Goal: Task Accomplishment & Management: Manage account settings

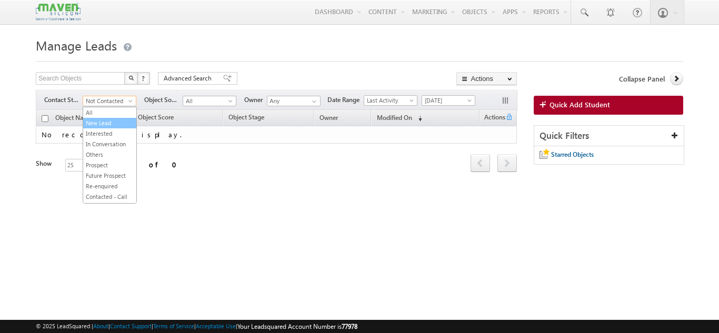
click at [96, 122] on link "New Lead" at bounding box center [109, 122] width 53 height 9
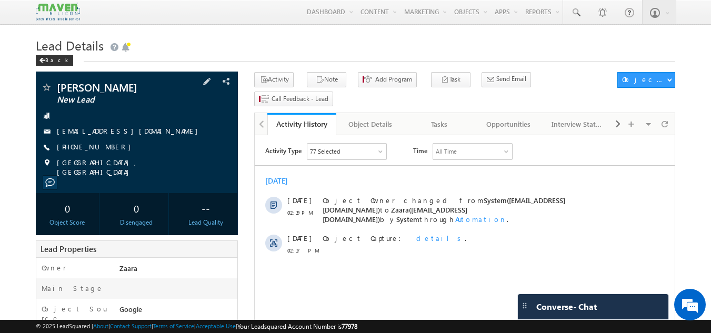
click at [107, 150] on div "+91-7892647960" at bounding box center [137, 147] width 192 height 11
copy div "[PHONE_NUMBER]"
drag, startPoint x: 164, startPoint y: 89, endPoint x: 57, endPoint y: 92, distance: 106.9
click at [57, 92] on span "[PERSON_NAME]" at bounding box center [119, 87] width 125 height 11
copy span "[PERSON_NAME]"
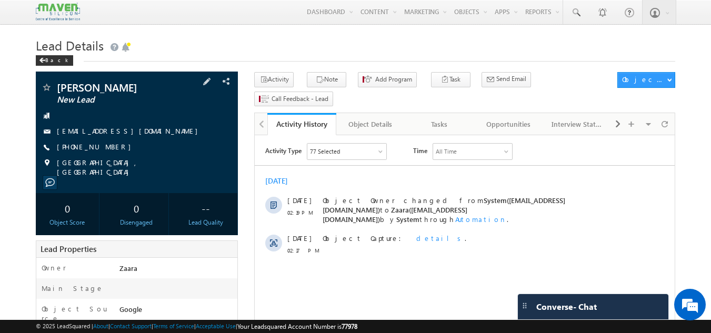
click at [67, 133] on link "[EMAIL_ADDRESS][DOMAIN_NAME]" at bounding box center [130, 130] width 146 height 9
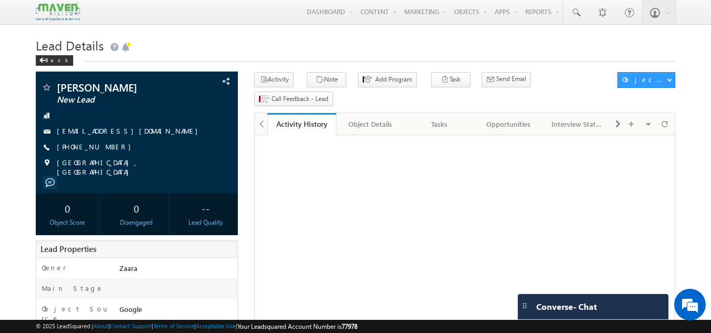
click at [449, 118] on div "Tasks" at bounding box center [439, 124] width 51 height 13
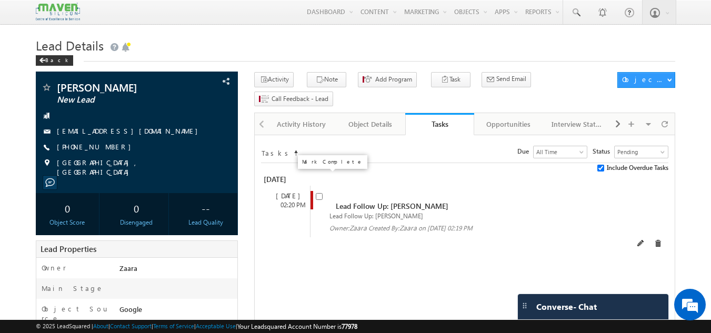
click at [322, 193] on input "checkbox" at bounding box center [319, 196] width 7 height 7
checkbox input "false"
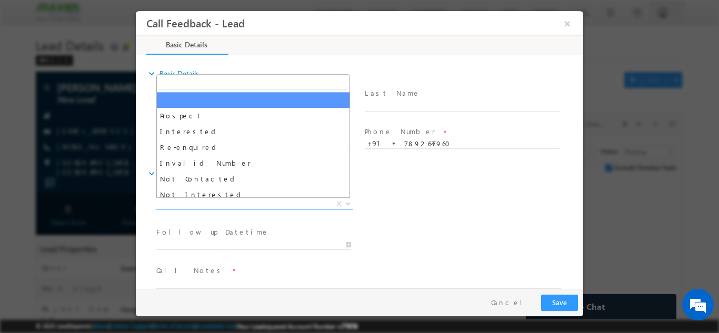
click at [243, 202] on span "X" at bounding box center [254, 204] width 196 height 11
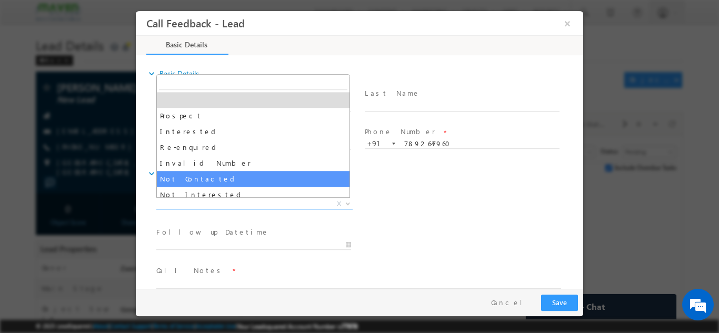
select select "Not Contacted"
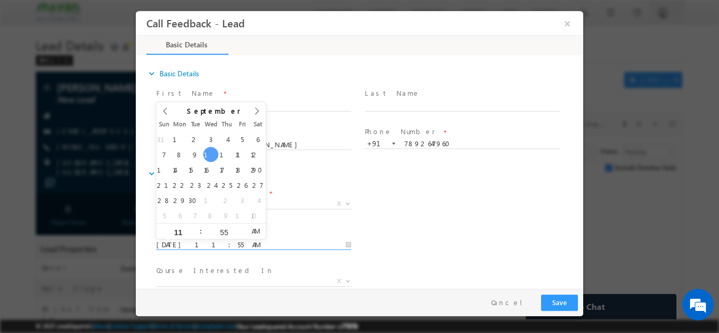
click at [215, 244] on input "10/09/2025 11:55 AM" at bounding box center [253, 245] width 195 height 11
type input "11/09/2025 11:55 AM"
click at [421, 201] on div "Lead Dispositions * Prospect Interested Re-enquired Invalid Number Not Contacte…" at bounding box center [368, 204] width 429 height 39
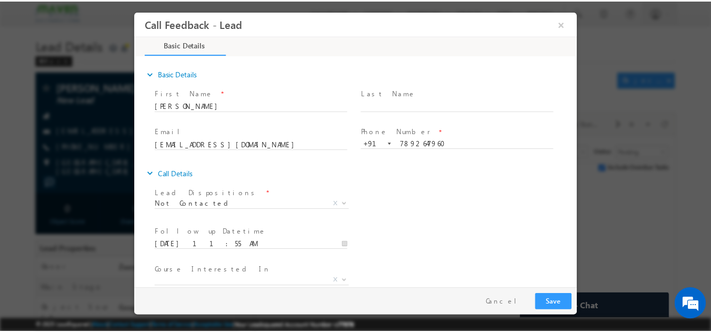
scroll to position [56, 0]
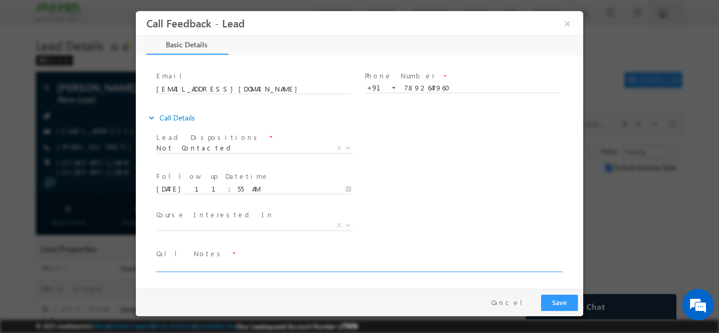
click at [375, 261] on textarea at bounding box center [358, 266] width 405 height 12
type textarea "NPU"
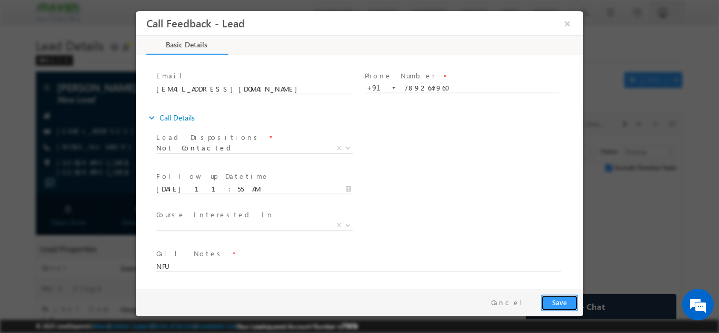
click at [552, 302] on button "Save" at bounding box center [559, 302] width 37 height 16
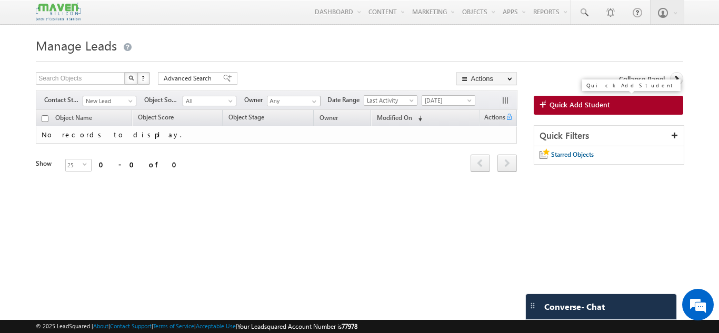
click at [593, 109] on span "Quick Add Student" at bounding box center [580, 104] width 61 height 9
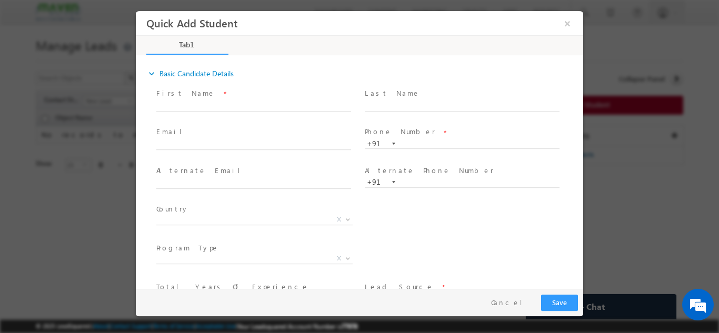
click at [255, 149] on span at bounding box center [255, 149] width 0 height 1
click at [202, 144] on input "text" at bounding box center [253, 145] width 195 height 11
paste input "sahithidala2000@gmail.com"
type input "sahithidala2000@gmail.com"
click at [212, 121] on span at bounding box center [253, 117] width 194 height 12
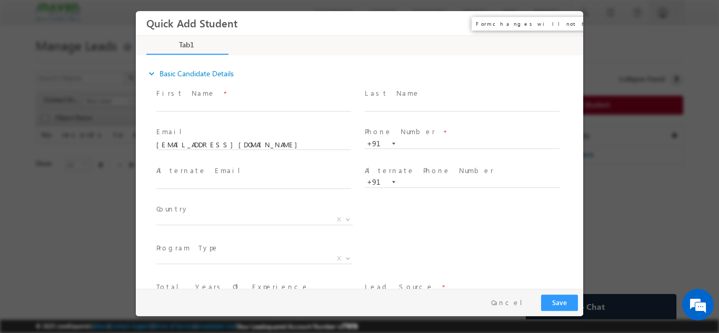
click at [566, 19] on button "×" at bounding box center [568, 22] width 18 height 19
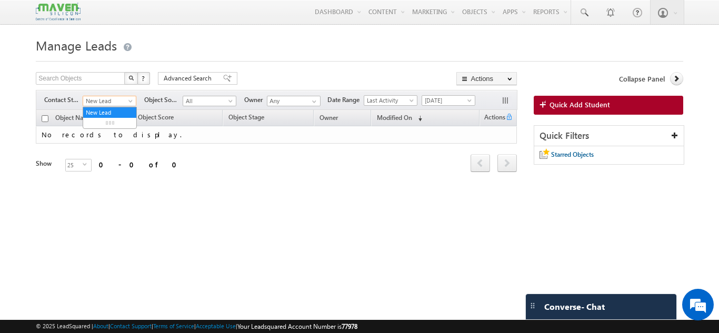
click at [128, 103] on span at bounding box center [131, 103] width 8 height 8
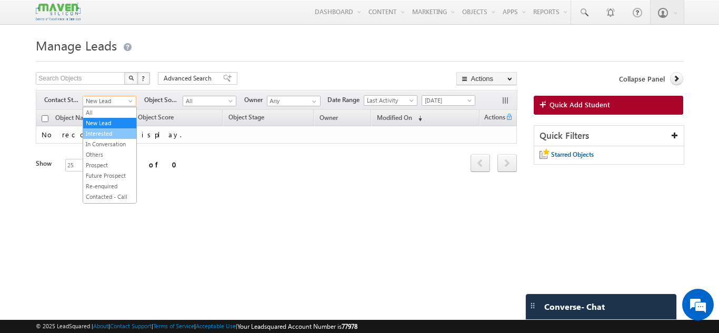
click at [120, 132] on link "Interested" at bounding box center [109, 133] width 53 height 9
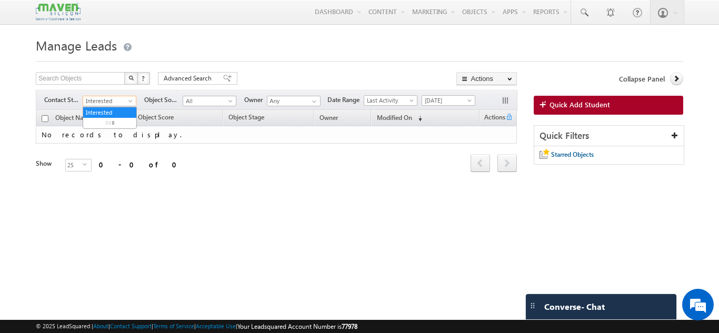
click at [116, 102] on span "Interested" at bounding box center [108, 100] width 50 height 9
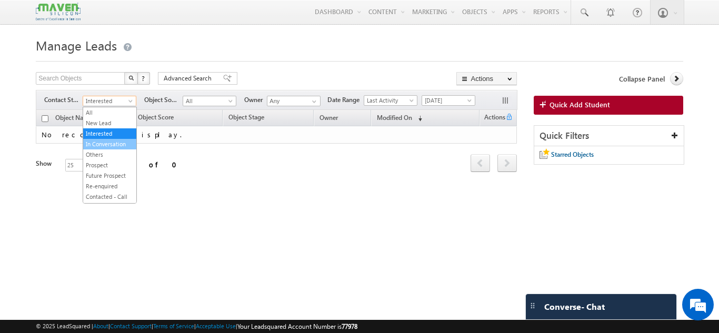
click at [111, 144] on link "In Conversation" at bounding box center [109, 144] width 53 height 9
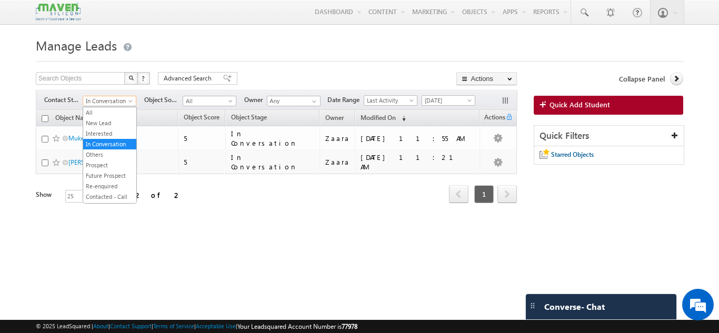
click at [113, 104] on span "In Conversation" at bounding box center [108, 100] width 50 height 9
click at [107, 137] on link "Interested" at bounding box center [109, 133] width 53 height 9
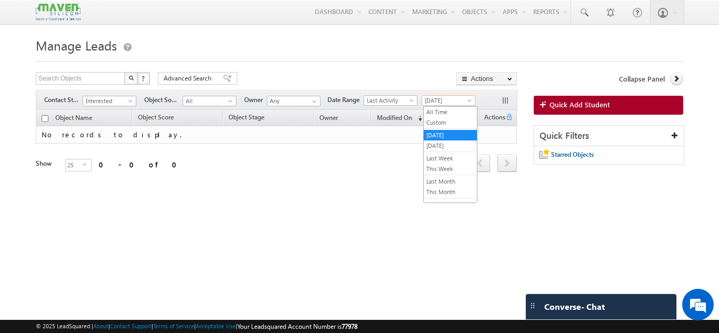
click at [438, 101] on span "[DATE]" at bounding box center [447, 100] width 50 height 9
click at [439, 112] on link "All Time" at bounding box center [450, 111] width 53 height 9
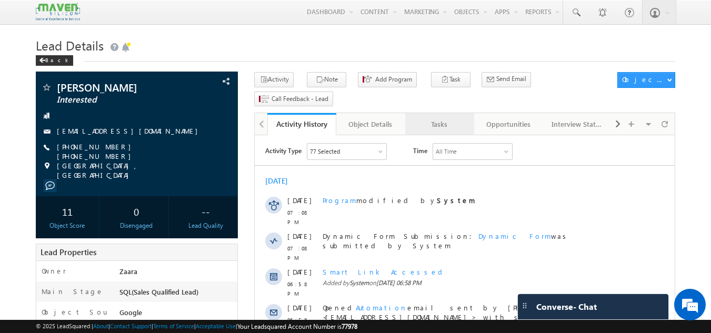
click at [454, 118] on div "Tasks" at bounding box center [439, 124] width 51 height 13
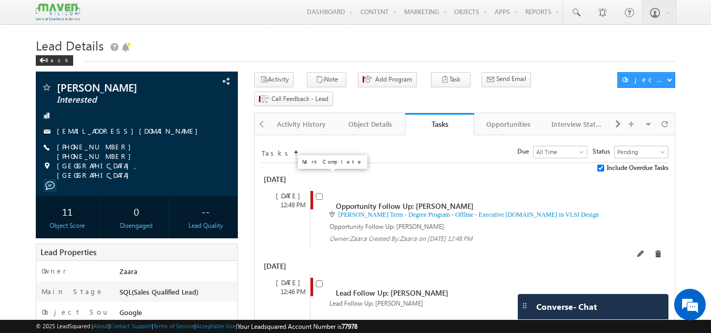
click at [319, 193] on input "checkbox" at bounding box center [319, 196] width 7 height 7
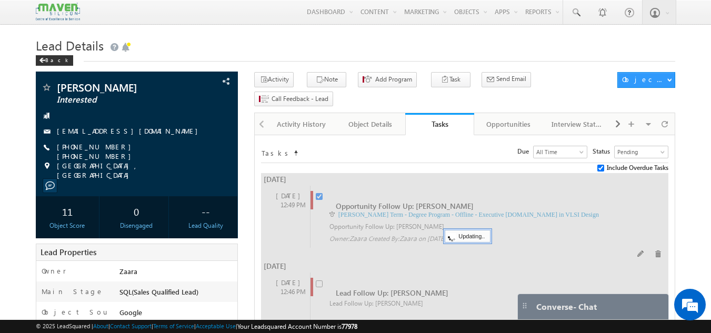
checkbox input "false"
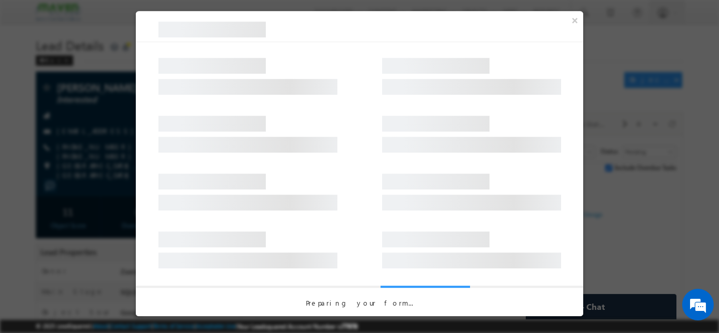
select select "Prospecting"
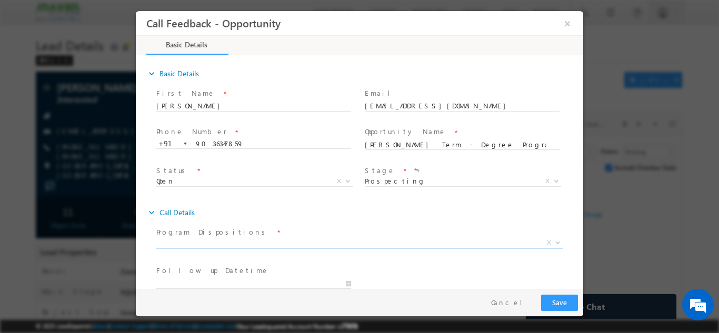
click at [222, 243] on span "X" at bounding box center [359, 242] width 407 height 11
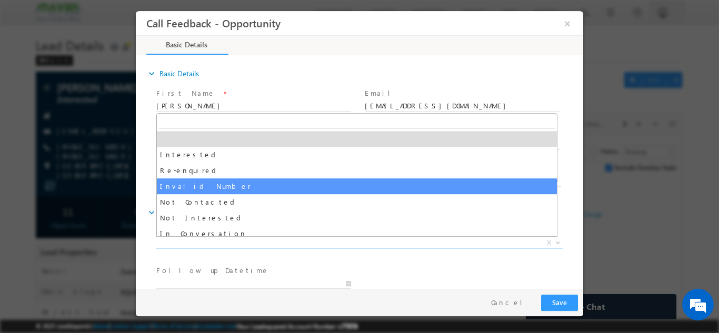
scroll to position [53, 0]
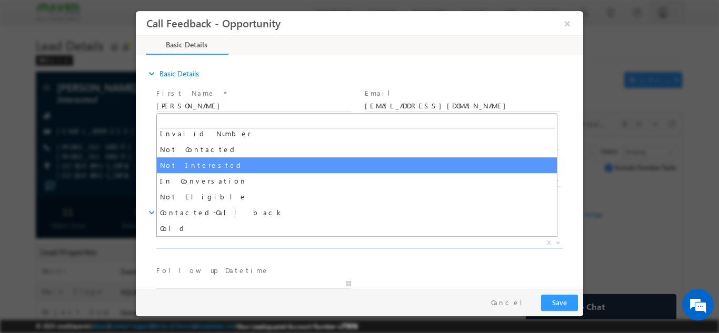
select select "Not Interested"
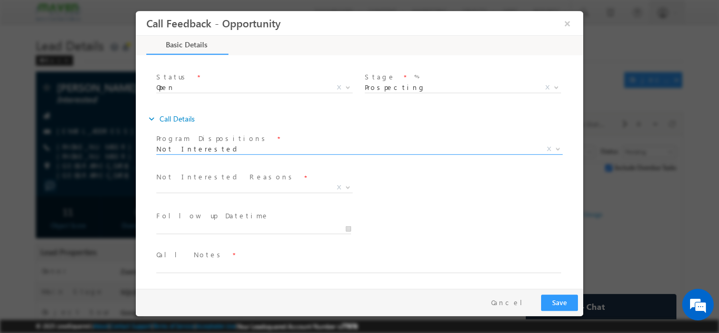
scroll to position [95, 0]
click at [183, 188] on span "X" at bounding box center [254, 186] width 196 height 11
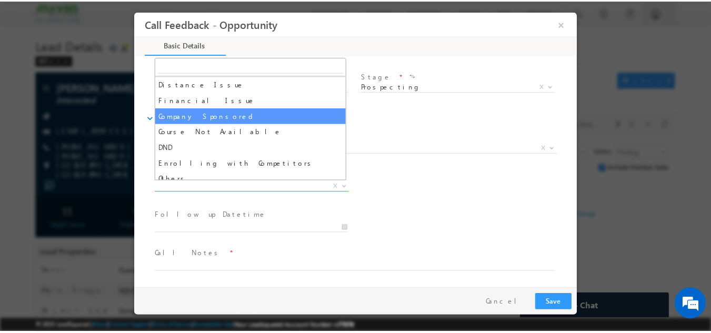
scroll to position [21, 0]
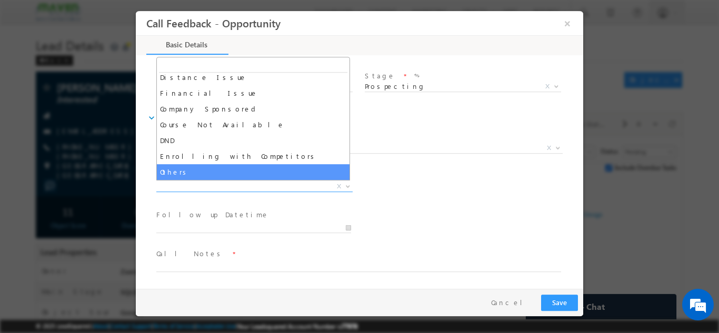
select select "Others"
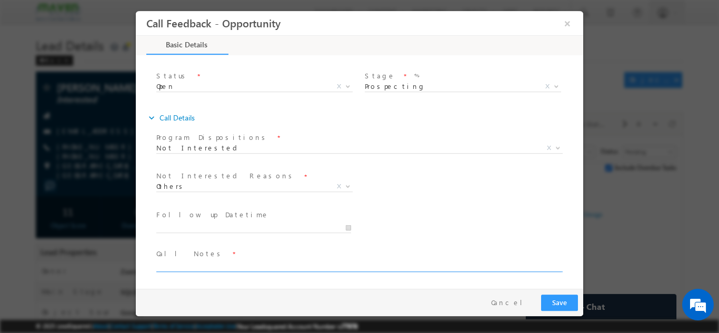
click at [187, 261] on textarea at bounding box center [358, 266] width 405 height 12
click at [231, 272] on span at bounding box center [352, 277] width 393 height 12
click at [232, 262] on textarea "Not Looking for any program" at bounding box center [358, 266] width 405 height 12
type textarea "Not Looking for this program as she will plan only after 3 years"
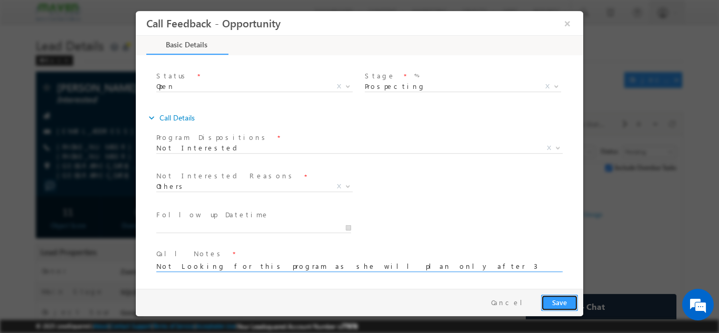
click at [552, 302] on button "Save" at bounding box center [559, 302] width 37 height 16
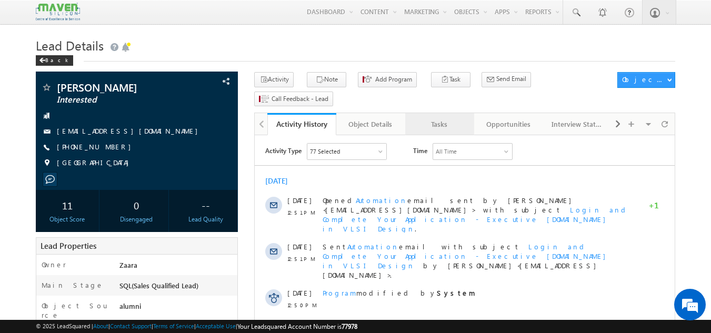
click at [444, 118] on div "Tasks" at bounding box center [439, 124] width 51 height 13
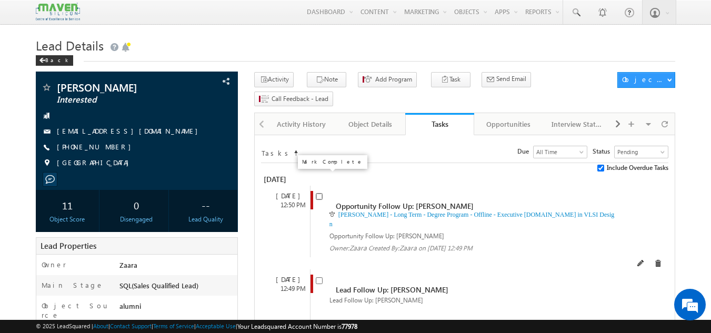
click at [316, 193] on input "checkbox" at bounding box center [319, 196] width 7 height 7
checkbox input "false"
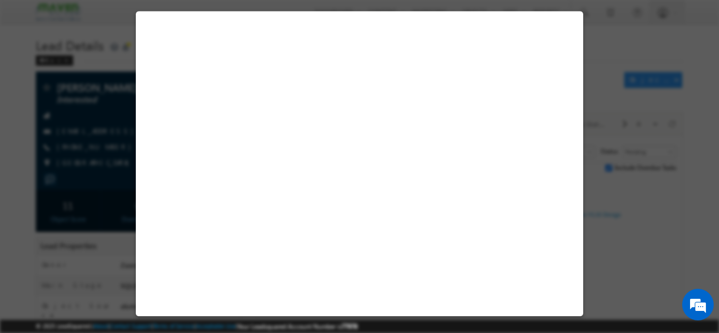
select select "Prospecting"
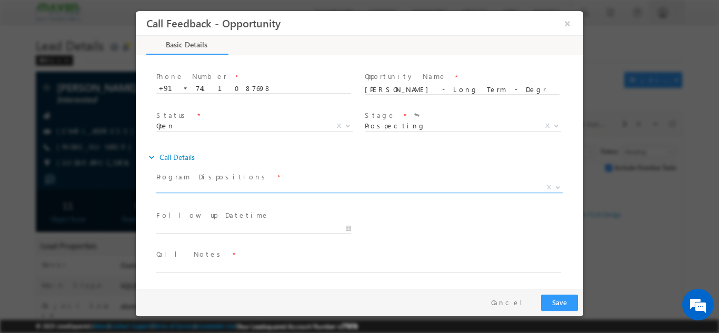
scroll to position [56, 0]
click at [221, 194] on span "X" at bounding box center [359, 189] width 407 height 11
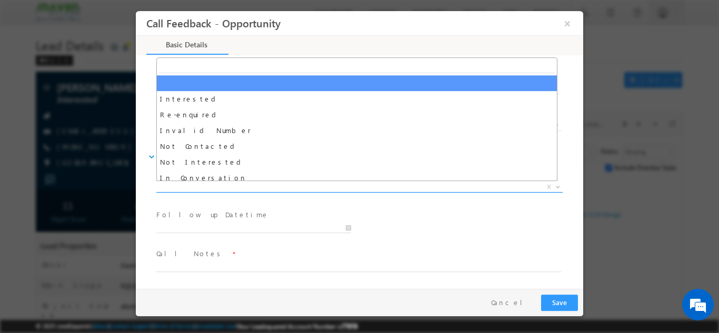
click at [229, 186] on span "X" at bounding box center [359, 187] width 407 height 11
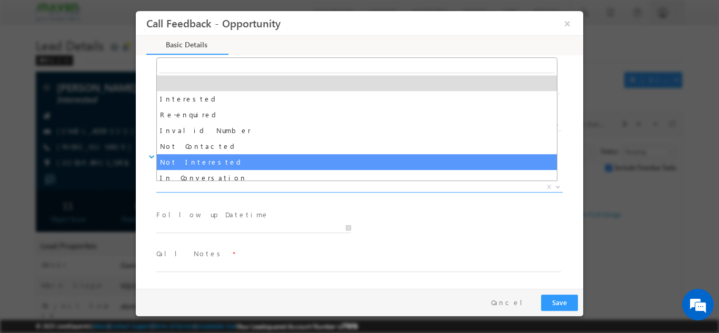
select select "Not Interested"
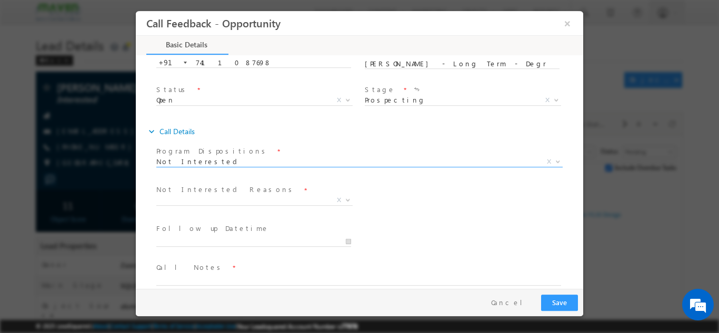
scroll to position [95, 0]
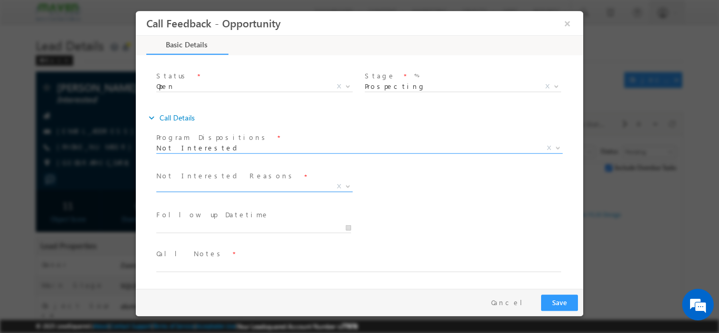
click at [168, 182] on span "X" at bounding box center [254, 186] width 196 height 11
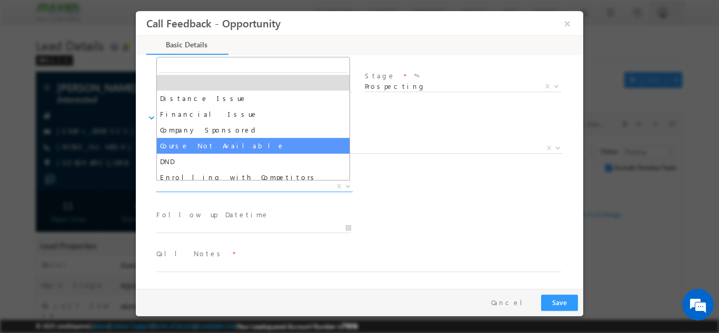
scroll to position [21, 0]
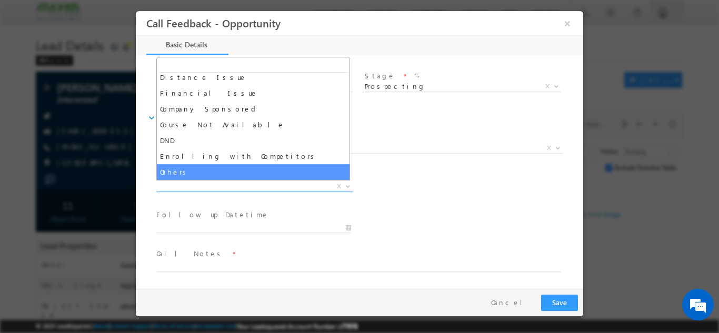
select select "Others"
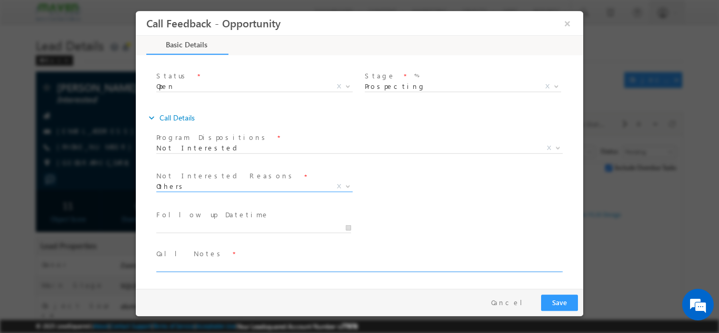
click at [203, 263] on textarea at bounding box center [358, 266] width 405 height 12
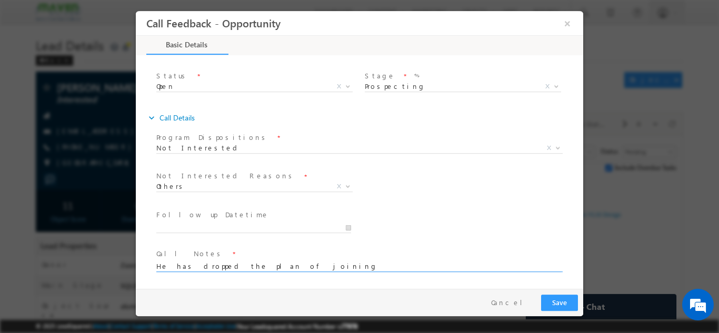
type textarea "He has dropped the plan of joining"
click at [548, 304] on button "Save" at bounding box center [559, 302] width 37 height 16
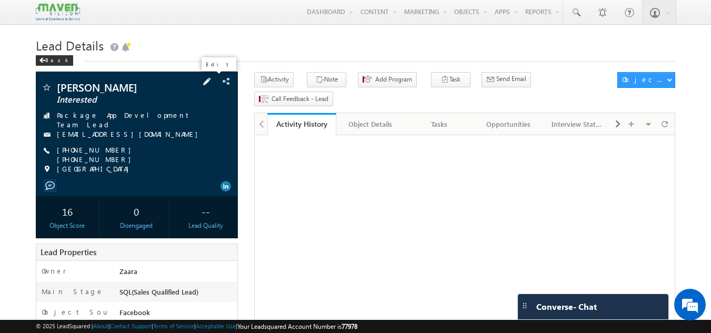
click at [211, 81] on span at bounding box center [207, 82] width 12 height 12
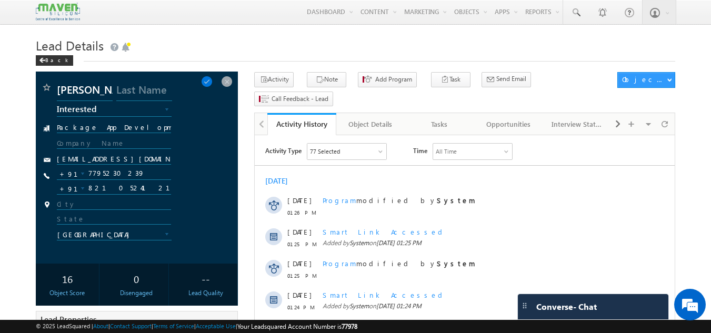
click at [93, 113] on span "Interested" at bounding box center [106, 108] width 98 height 9
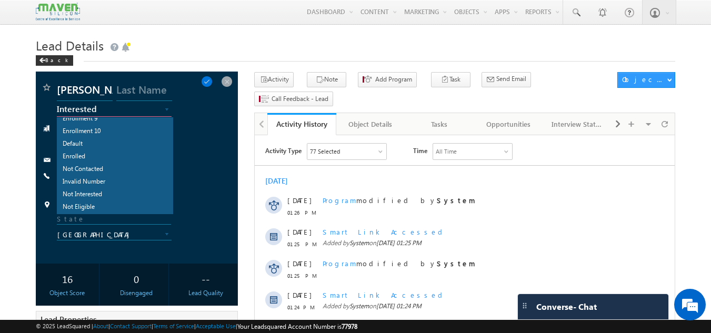
scroll to position [258, 0]
click at [94, 154] on link "Enrolled" at bounding box center [114, 157] width 115 height 12
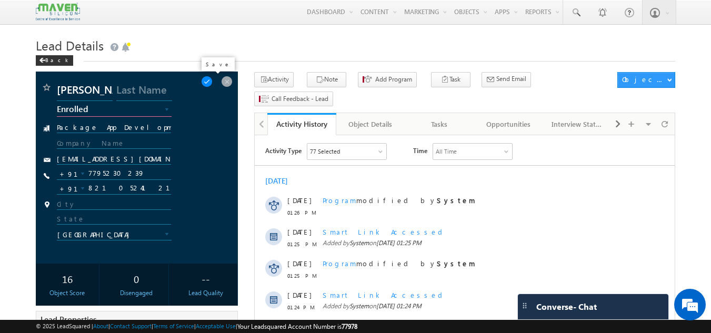
click at [211, 81] on span at bounding box center [207, 82] width 12 height 12
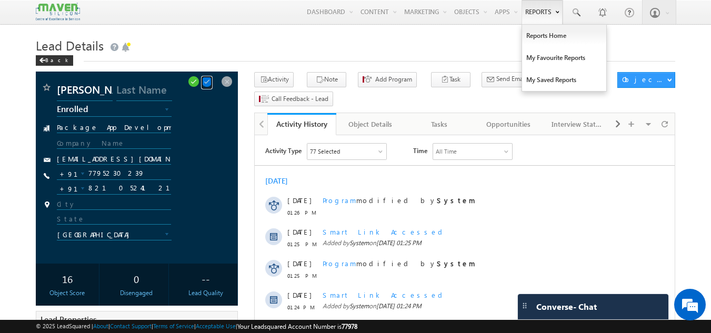
scroll to position [0, 0]
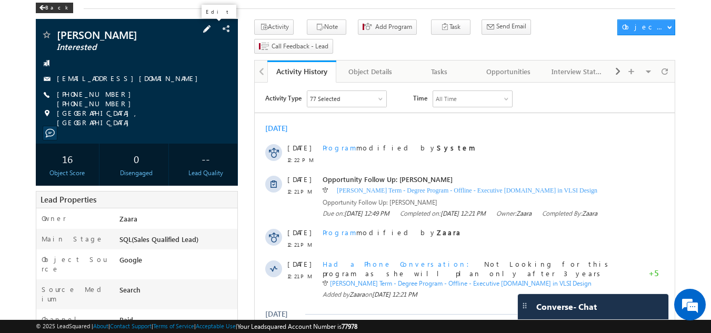
click at [213, 33] on span at bounding box center [207, 29] width 12 height 12
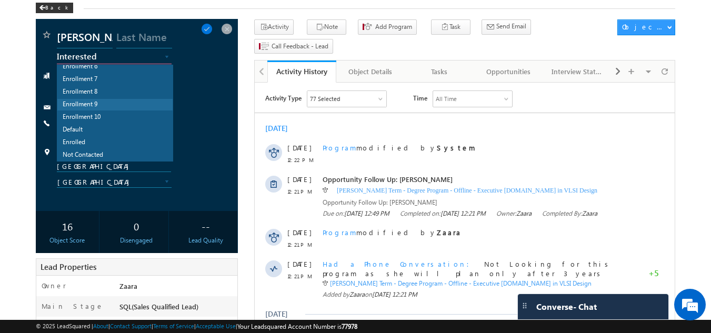
scroll to position [258, 0]
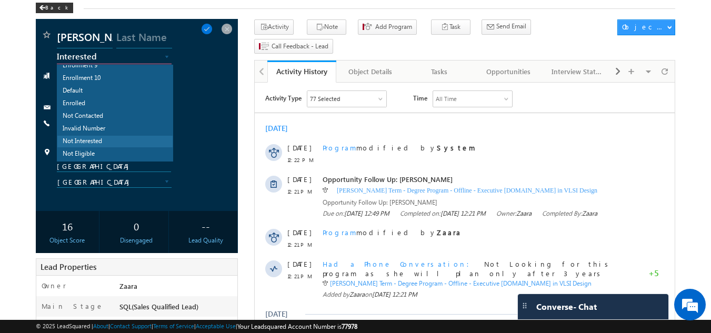
click at [112, 143] on link "Not Interested" at bounding box center [114, 142] width 115 height 12
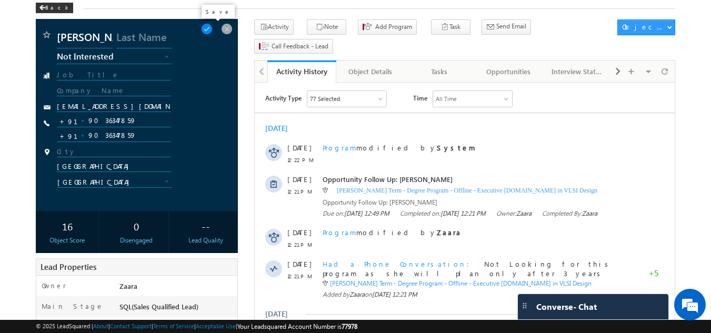
click at [211, 33] on span at bounding box center [207, 29] width 12 height 12
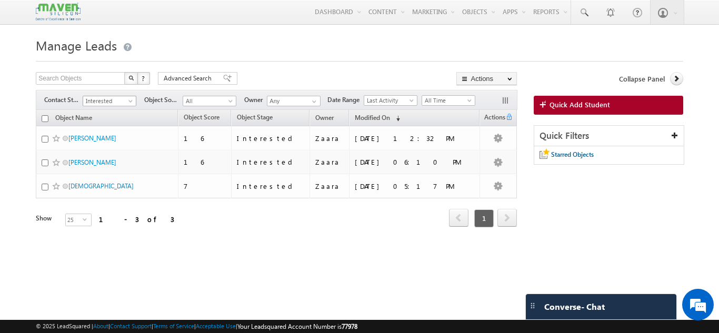
click at [110, 102] on span "Interested" at bounding box center [108, 100] width 50 height 9
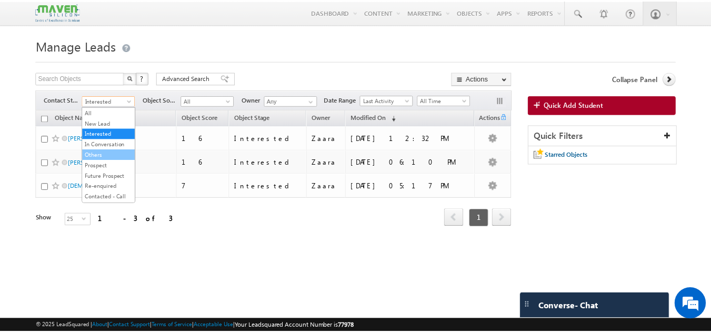
scroll to position [53, 0]
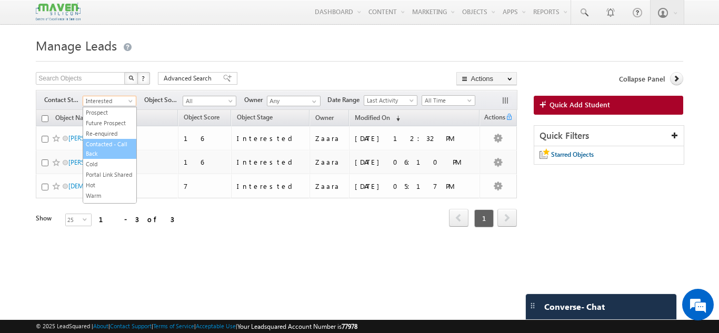
click at [121, 150] on link "Contacted - Call Back" at bounding box center [109, 149] width 53 height 19
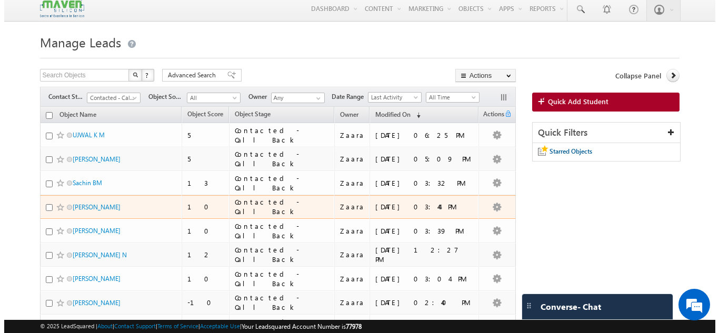
scroll to position [0, 0]
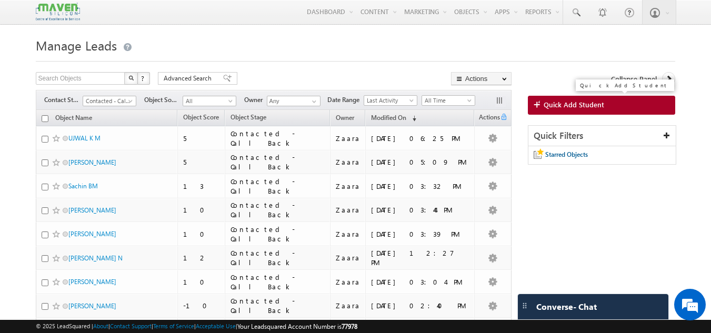
click at [569, 106] on span "Quick Add Student" at bounding box center [574, 104] width 61 height 9
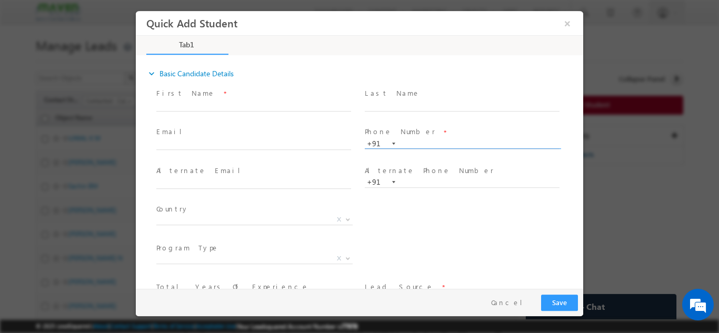
click at [407, 140] on input "text" at bounding box center [462, 143] width 195 height 11
paste input "9900029979"
click at [411, 122] on div "Last Name *" at bounding box center [467, 104] width 209 height 39
click at [422, 141] on input "9900029979" at bounding box center [462, 143] width 195 height 11
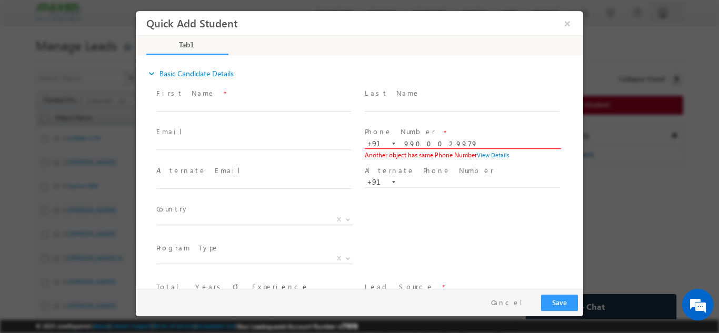
paste input "636037984"
click at [435, 118] on span at bounding box center [462, 117] width 194 height 12
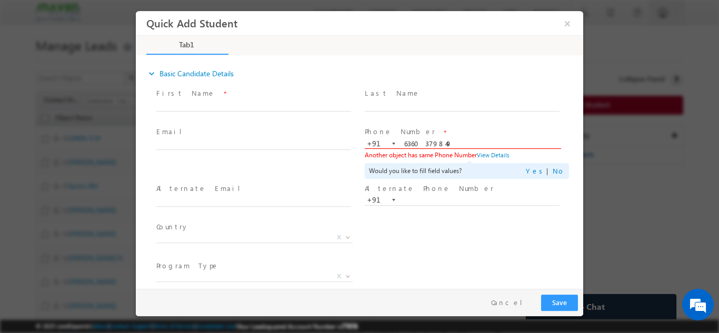
click at [421, 146] on input "6360379849" at bounding box center [462, 143] width 195 height 11
click at [431, 116] on span at bounding box center [462, 117] width 194 height 12
click at [492, 156] on link "View Details" at bounding box center [493, 154] width 33 height 7
click at [415, 141] on input "6360379849" at bounding box center [462, 143] width 195 height 11
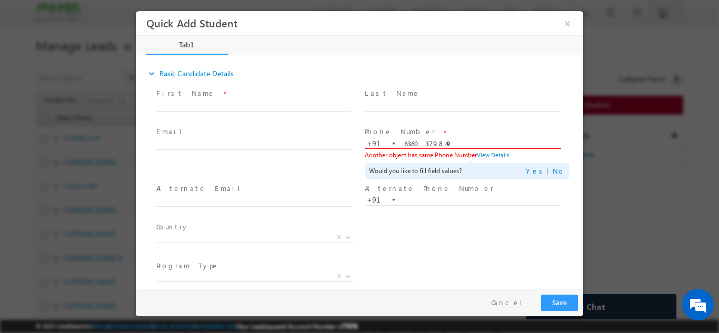
click at [415, 141] on input "6360379849" at bounding box center [462, 143] width 195 height 11
paste input "76193547"
click at [446, 120] on span at bounding box center [462, 117] width 194 height 12
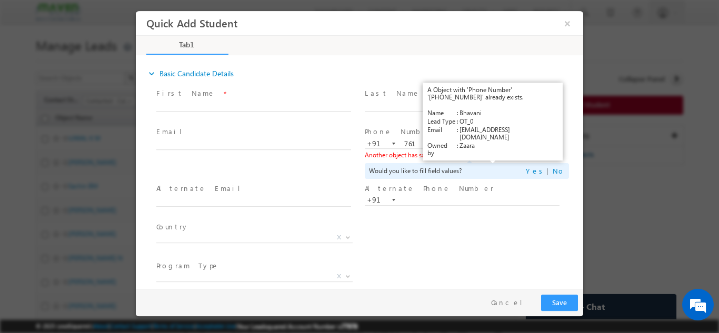
click at [485, 152] on link "View Details" at bounding box center [493, 154] width 33 height 7
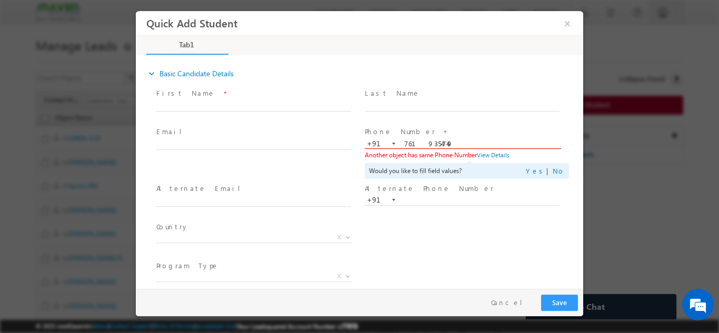
click at [415, 144] on input "7619354749" at bounding box center [462, 143] width 195 height 11
paste input "829107314"
type input "7829107314"
drag, startPoint x: 422, startPoint y: 134, endPoint x: 427, endPoint y: 128, distance: 8.2
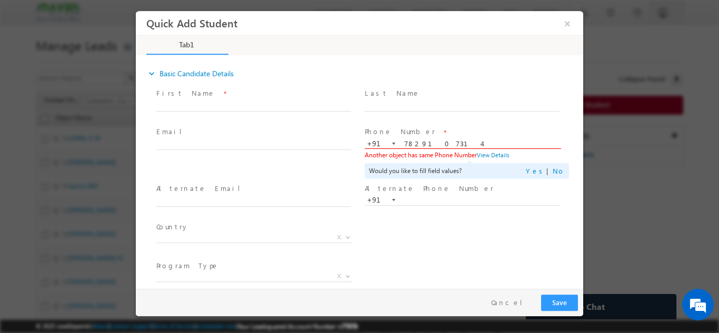
click at [422, 134] on span "Phone Number *" at bounding box center [462, 132] width 194 height 12
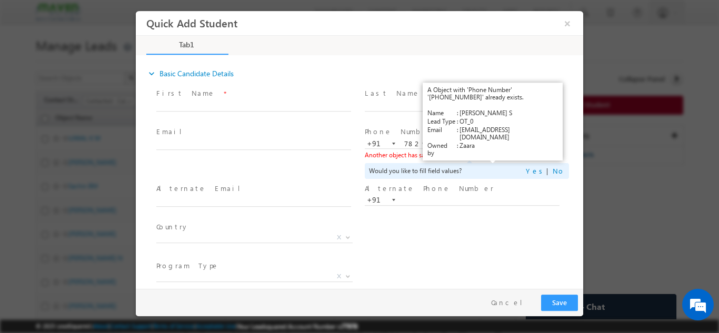
click at [489, 154] on link "View Details" at bounding box center [493, 154] width 33 height 7
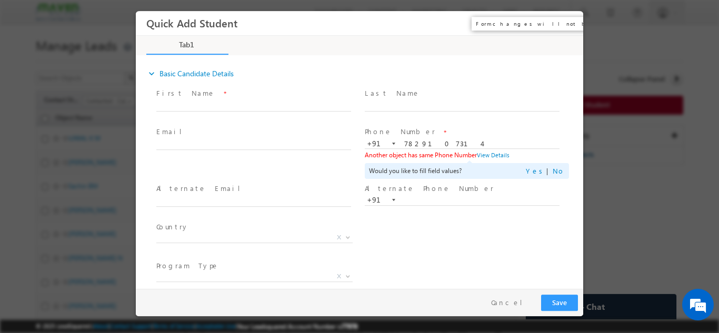
click at [569, 19] on button "×" at bounding box center [568, 22] width 18 height 19
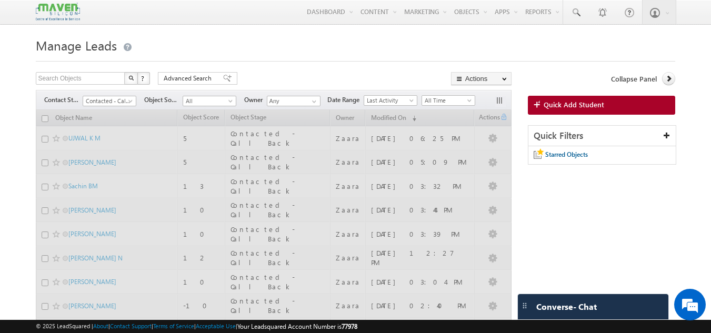
click at [576, 103] on span "Quick Add Student" at bounding box center [574, 104] width 61 height 9
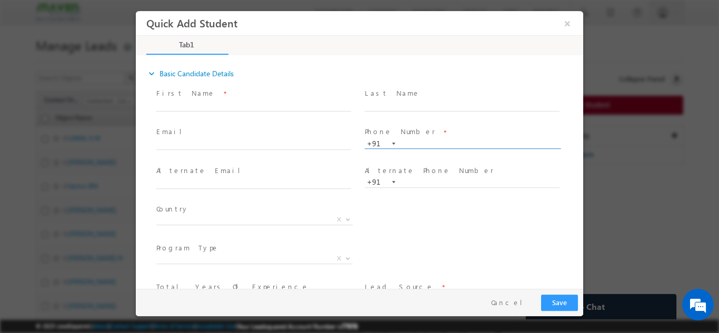
click at [402, 145] on input "text" at bounding box center [462, 143] width 195 height 11
paste input "9904910312"
type input "9904910312"
click at [458, 119] on span at bounding box center [462, 117] width 194 height 12
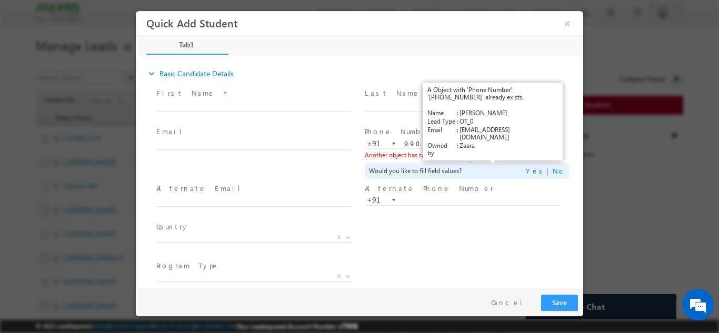
click at [484, 157] on link "View Details" at bounding box center [493, 154] width 33 height 7
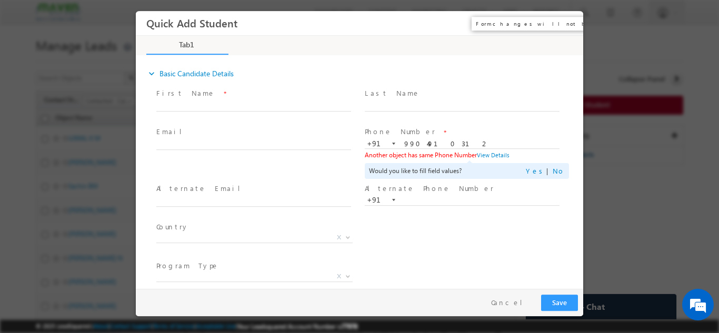
click at [571, 26] on button "×" at bounding box center [568, 22] width 18 height 19
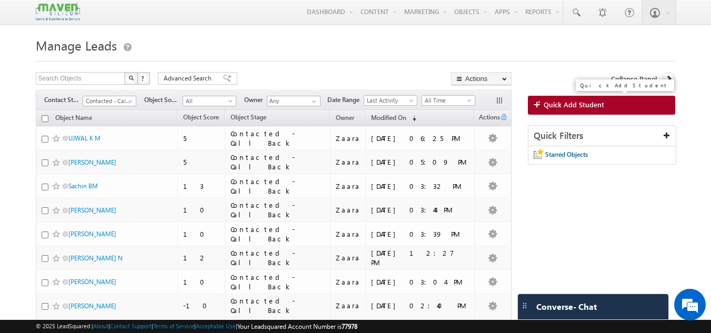
click at [550, 108] on span "Quick Add Student" at bounding box center [574, 104] width 61 height 9
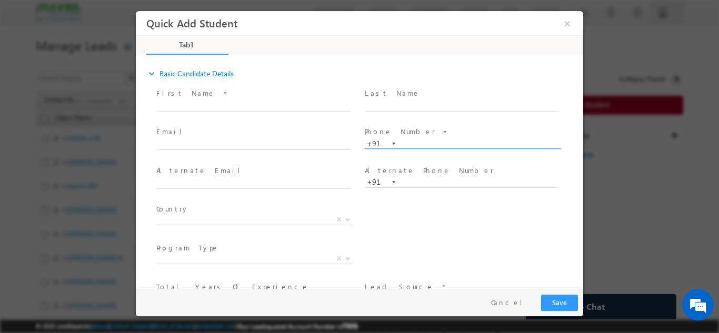
click at [418, 142] on input "text" at bounding box center [462, 143] width 195 height 11
type input "9900029979"
click at [415, 130] on span "Phone Number *" at bounding box center [462, 132] width 194 height 12
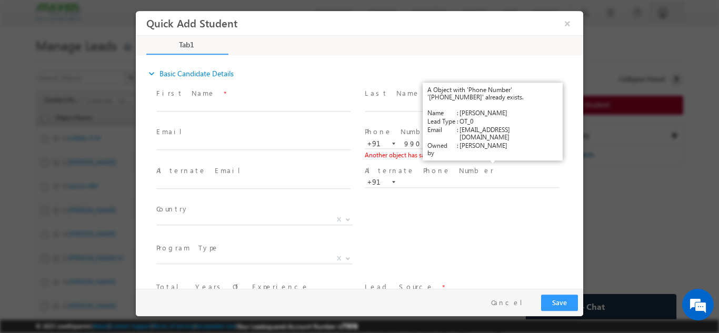
click at [483, 154] on link "View Details" at bounding box center [493, 154] width 33 height 7
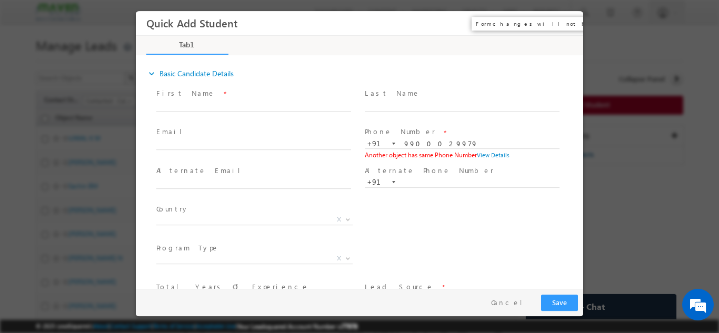
click at [569, 23] on button "×" at bounding box center [568, 22] width 18 height 19
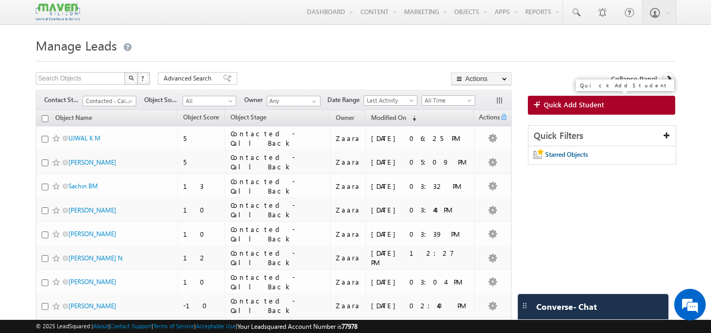
click at [581, 104] on span "Quick Add Student" at bounding box center [574, 104] width 61 height 9
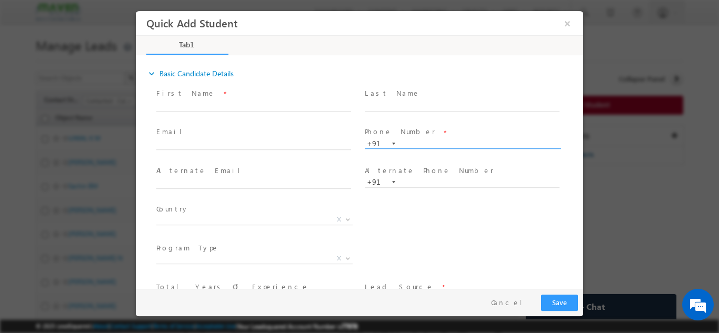
click at [467, 141] on input "text" at bounding box center [462, 143] width 195 height 11
paste input "8050236858"
click at [468, 121] on span at bounding box center [462, 117] width 194 height 12
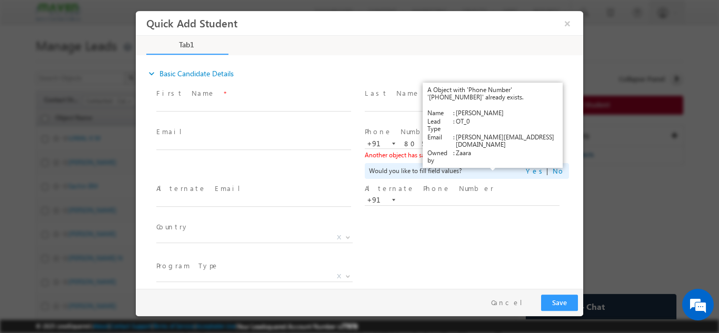
click at [481, 154] on link "View Details" at bounding box center [493, 154] width 33 height 7
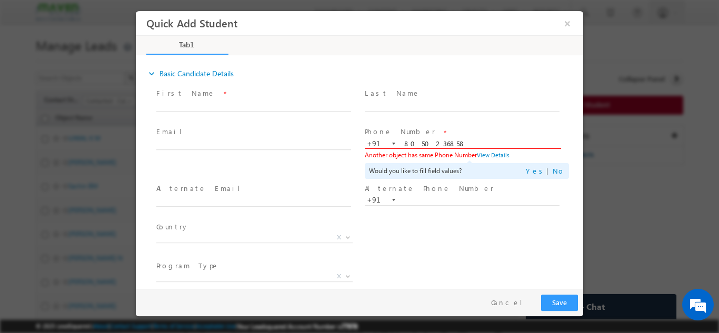
click at [413, 140] on input "8050236858" at bounding box center [462, 143] width 195 height 11
paste input "7396553435"
click at [419, 122] on span at bounding box center [462, 117] width 194 height 12
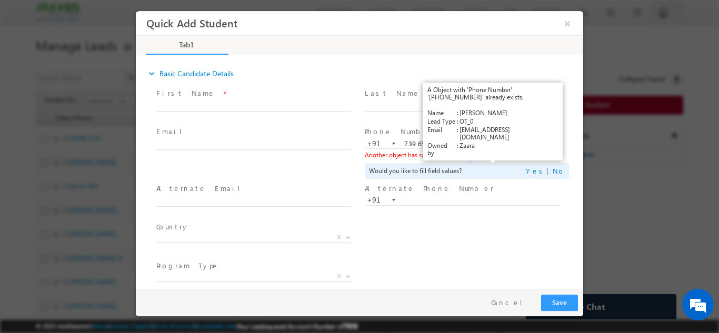
click at [500, 156] on link "View Details" at bounding box center [493, 154] width 33 height 7
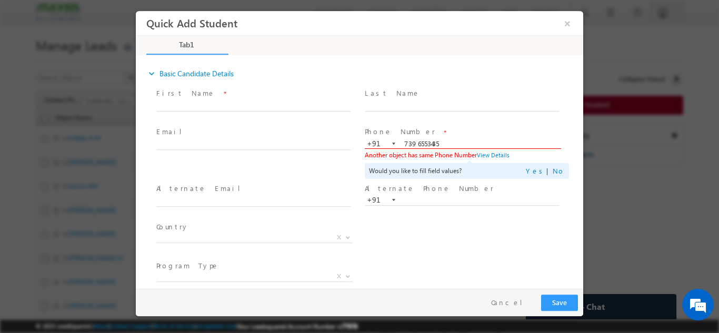
click at [421, 140] on input "7396553435" at bounding box center [462, 143] width 195 height 11
paste input "8220557522"
click at [432, 128] on span "Phone Number *" at bounding box center [462, 132] width 194 height 12
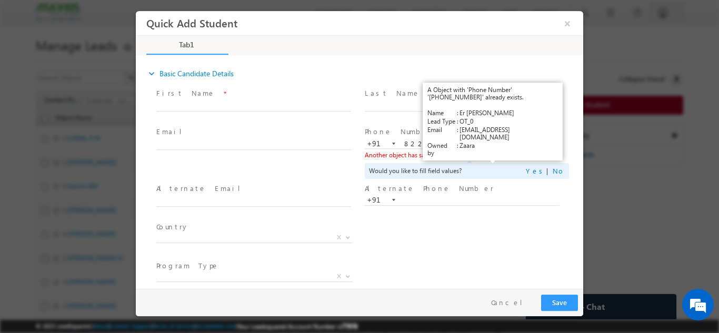
click at [488, 154] on link "View Details" at bounding box center [493, 154] width 33 height 7
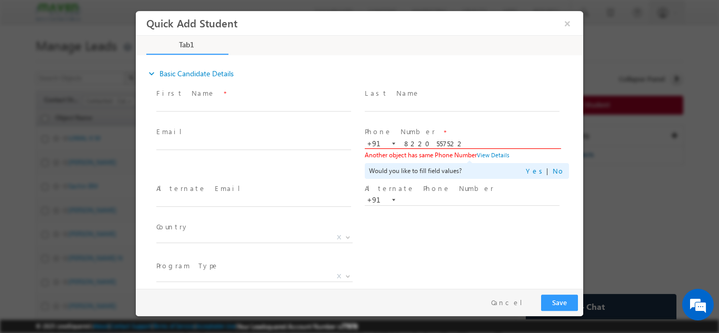
drag, startPoint x: 417, startPoint y: 137, endPoint x: 417, endPoint y: 144, distance: 7.4
click at [417, 144] on div "Phone Number * +91-8220557522 8220557522 +91 Another object has same Phone Numb…" at bounding box center [467, 152] width 204 height 53
click at [417, 144] on input "8220557522" at bounding box center [462, 143] width 195 height 11
paste input "6096849"
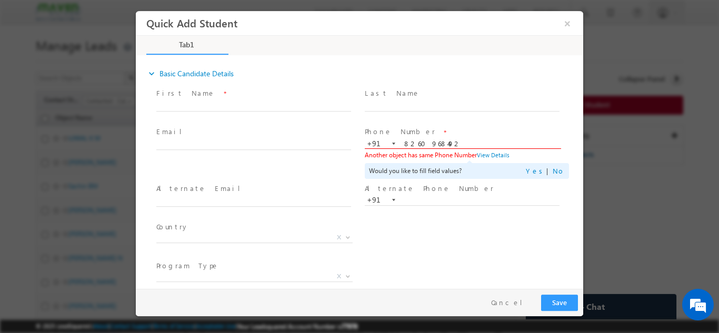
type input "8260968492"
click at [437, 117] on span at bounding box center [462, 117] width 194 height 12
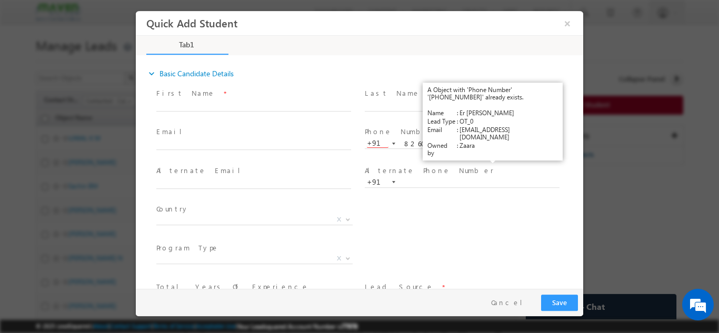
click at [399, 167] on label "Alternate Phone Number" at bounding box center [429, 170] width 129 height 10
click at [169, 145] on input "text" at bounding box center [253, 145] width 195 height 11
paste input "sahubikashranjan038@gmail.com"
type input "sahubikashranjan038@gmail.com"
click at [179, 130] on span "Email *" at bounding box center [253, 132] width 194 height 12
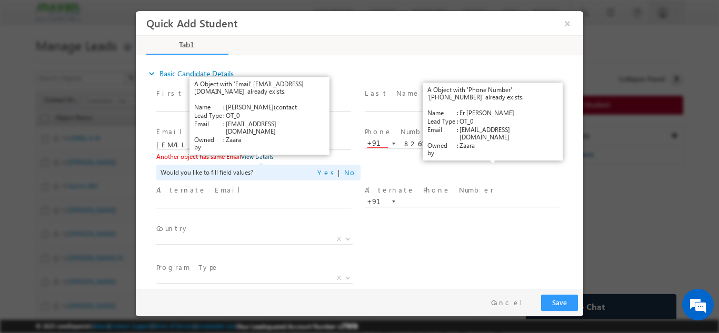
click at [262, 156] on link "View Details" at bounding box center [257, 156] width 33 height 7
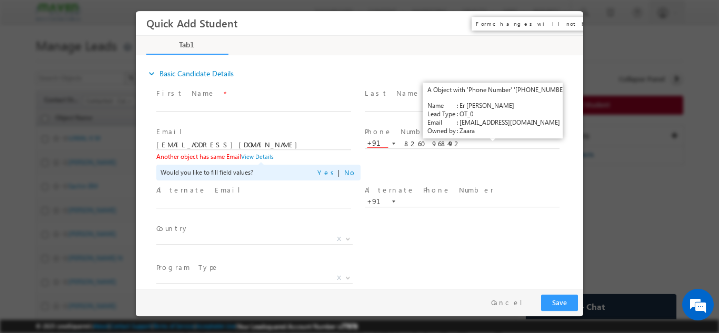
click at [569, 25] on button "×" at bounding box center [568, 22] width 18 height 19
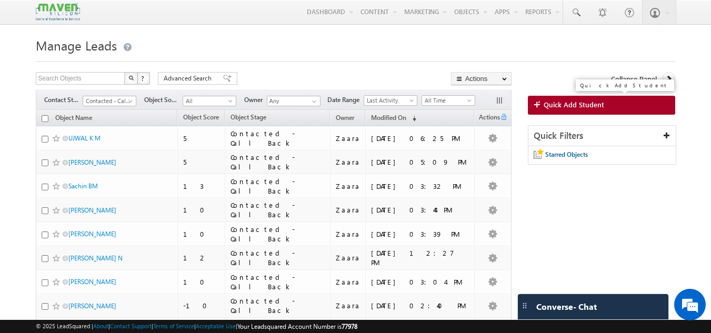
click at [638, 108] on link "Quick Add Student" at bounding box center [602, 105] width 148 height 19
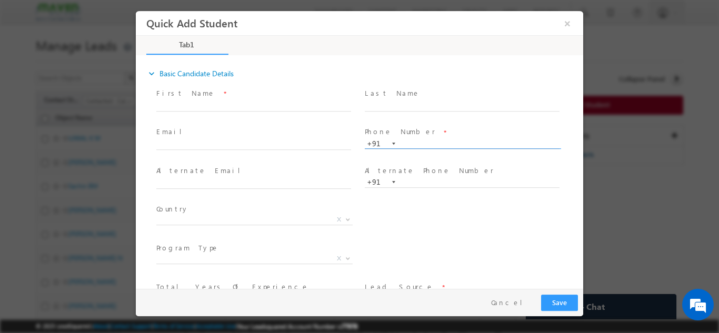
click at [404, 146] on input "text" at bounding box center [462, 143] width 195 height 11
type input "9880833742"
click at [410, 127] on span "Phone Number *" at bounding box center [462, 132] width 194 height 12
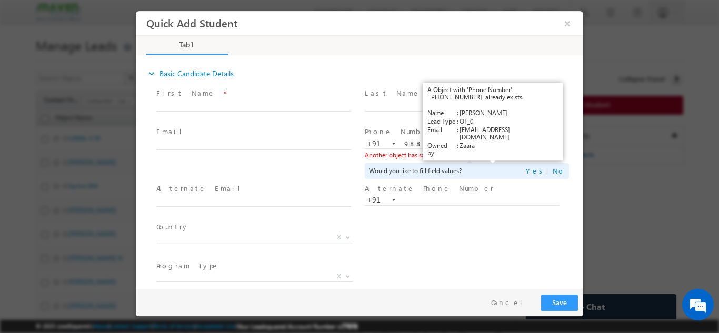
click at [488, 155] on link "View Details" at bounding box center [493, 154] width 33 height 7
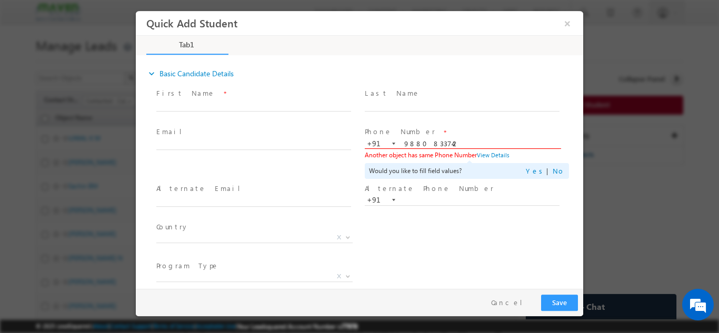
click at [418, 146] on input "9880833742" at bounding box center [462, 143] width 195 height 11
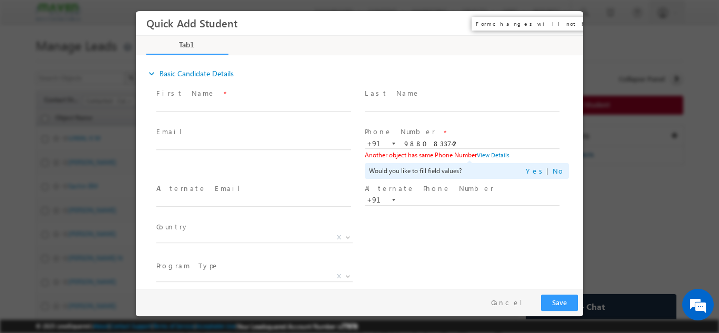
click at [568, 28] on button "×" at bounding box center [568, 22] width 18 height 19
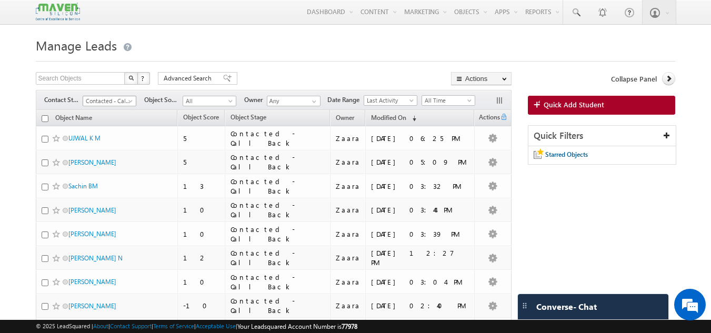
click at [110, 101] on span "Contacted - Call Back" at bounding box center [108, 100] width 50 height 9
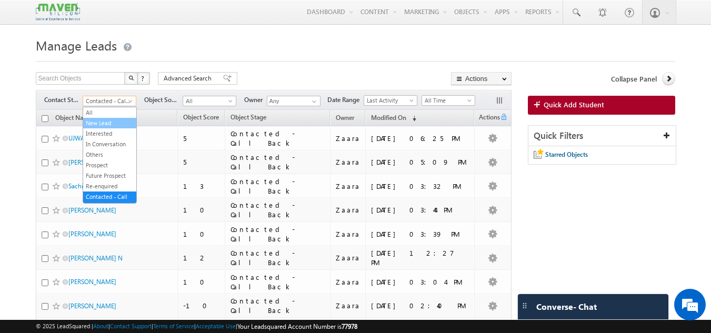
click at [106, 119] on link "New Lead" at bounding box center [109, 122] width 53 height 9
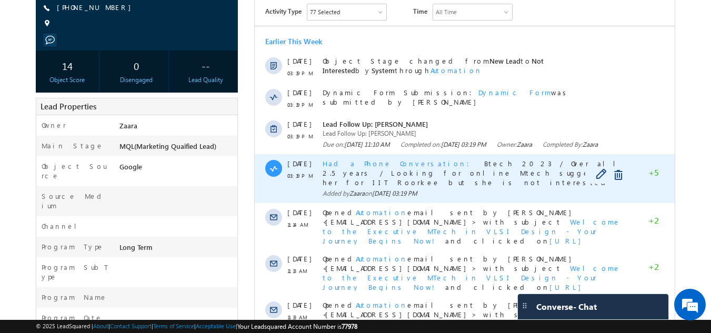
scroll to position [158, 0]
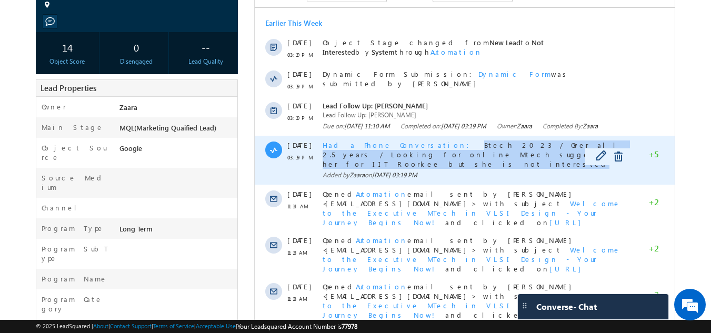
drag, startPoint x: 408, startPoint y: 154, endPoint x: 450, endPoint y: 162, distance: 42.3
click at [450, 162] on div "Had a Phone Conversation Btech 2023 / Over all 2.5 years / Looking for online […" at bounding box center [477, 155] width 308 height 28
copy span "Btech 2023 / Over all 2.5 years / Looking for online Mtech suggested her for II…"
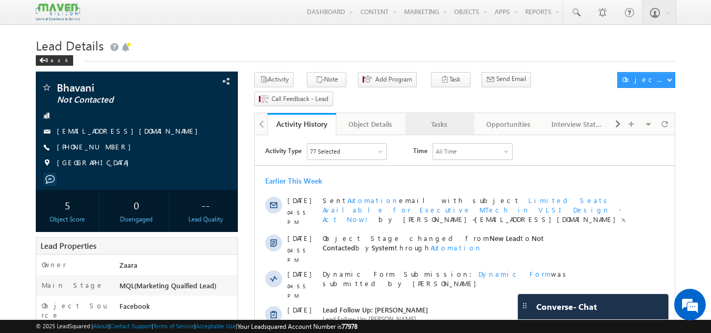
click at [442, 118] on div "Tasks" at bounding box center [439, 124] width 51 height 13
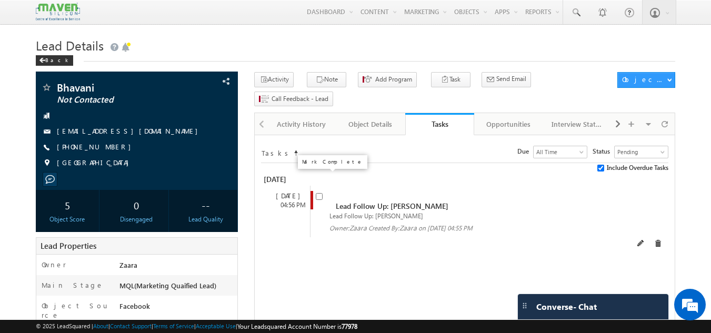
click at [319, 193] on input "checkbox" at bounding box center [319, 196] width 7 height 7
checkbox input "false"
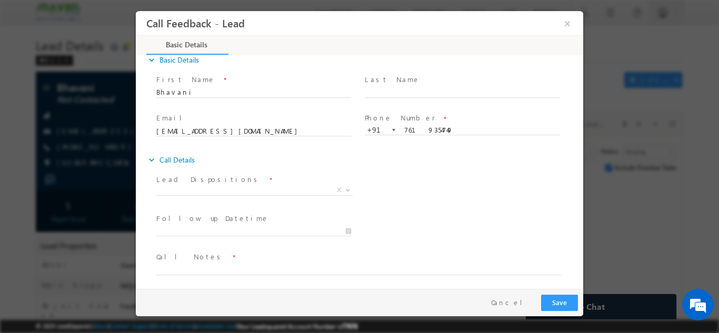
scroll to position [17, 0]
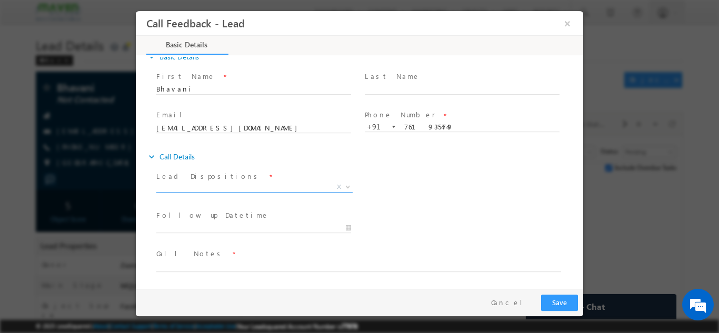
click at [220, 189] on span "X" at bounding box center [254, 187] width 196 height 11
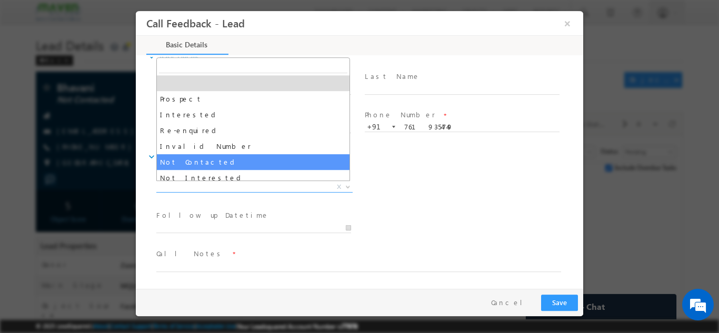
select select "Not Contacted"
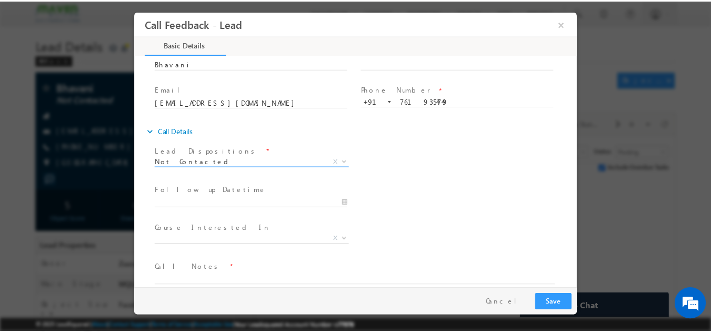
scroll to position [56, 0]
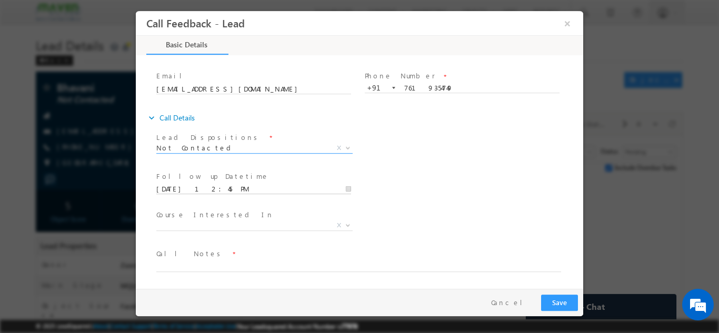
click at [209, 188] on input "[DATE] 12:45 PM" at bounding box center [253, 189] width 195 height 11
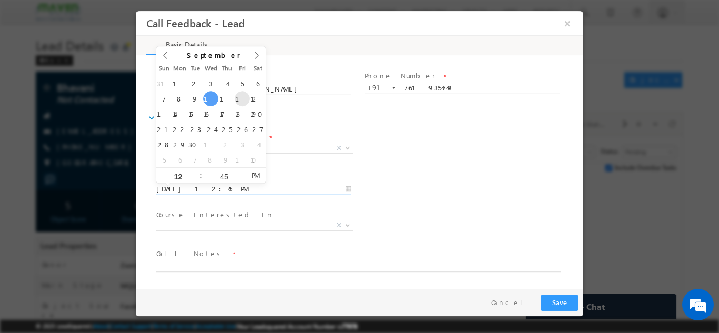
type input "[DATE] 12:45 PM"
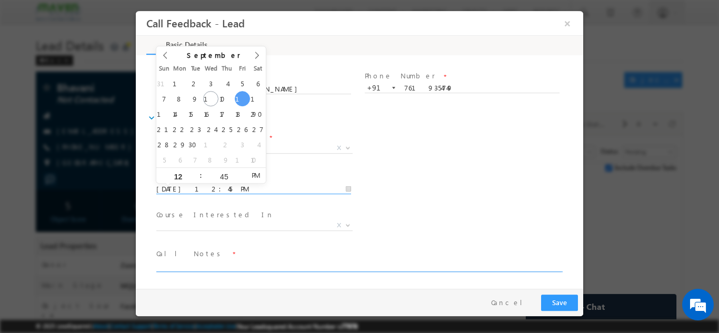
click at [226, 263] on textarea at bounding box center [358, 266] width 405 height 12
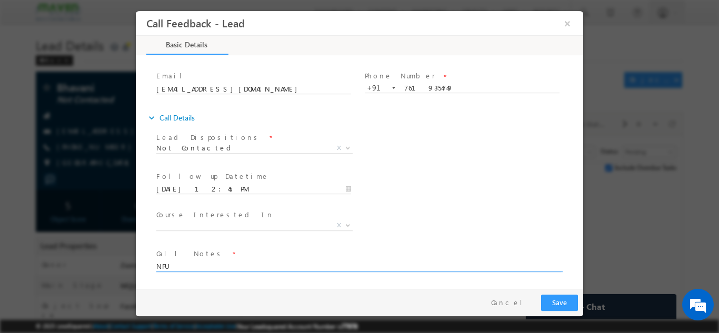
type textarea "NPU"
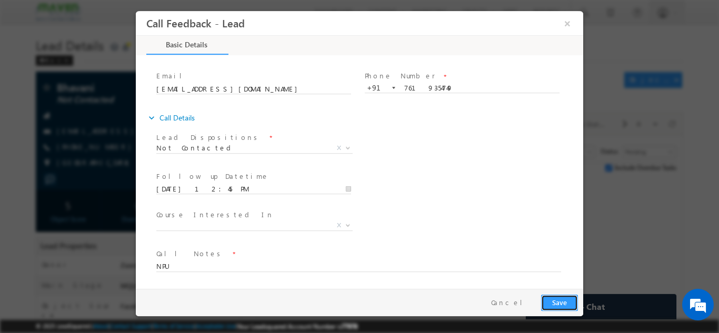
click at [561, 305] on button "Save" at bounding box center [559, 302] width 37 height 16
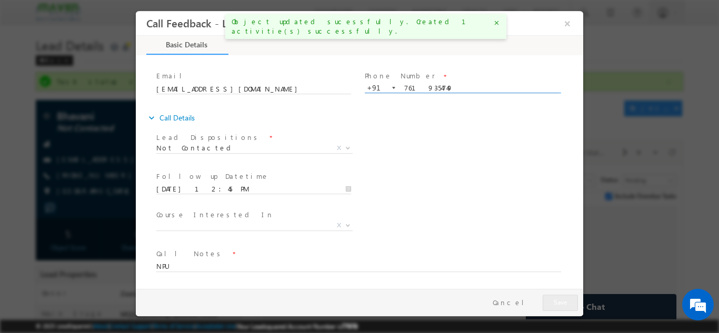
click at [430, 88] on input "7619354749" at bounding box center [462, 88] width 195 height 11
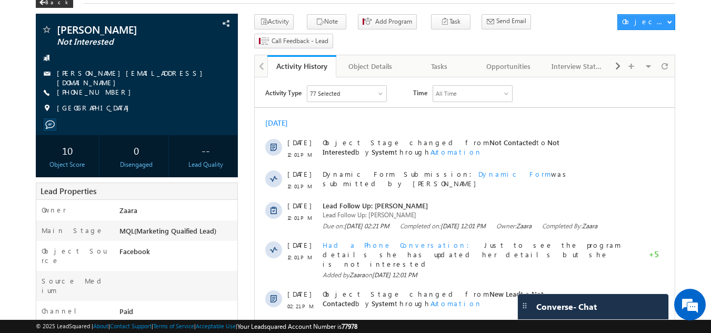
scroll to position [58, 0]
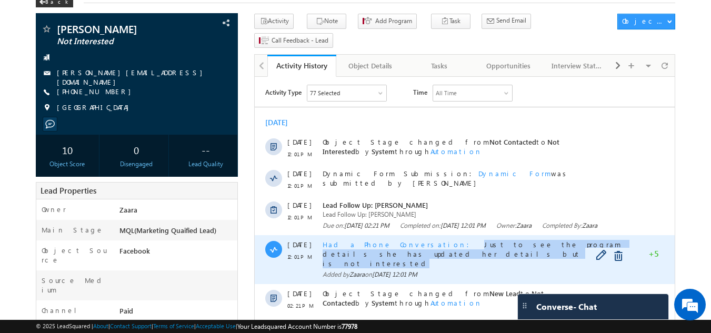
drag, startPoint x: 409, startPoint y: 255, endPoint x: 408, endPoint y: 265, distance: 10.0
click at [408, 265] on div "Had a Phone Conversation Just to see the program details she has updated her de…" at bounding box center [477, 254] width 308 height 28
copy span "Just to see the program details she has updated her details but she is not inte…"
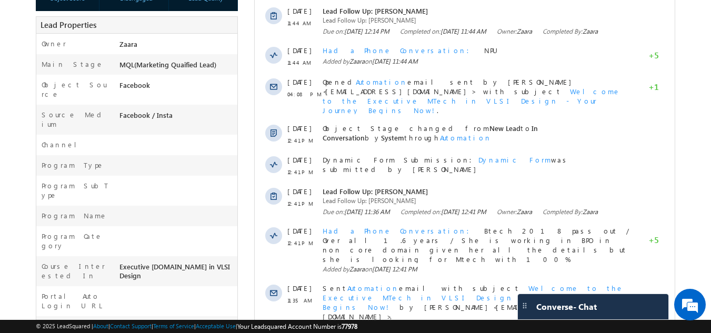
scroll to position [223, 0]
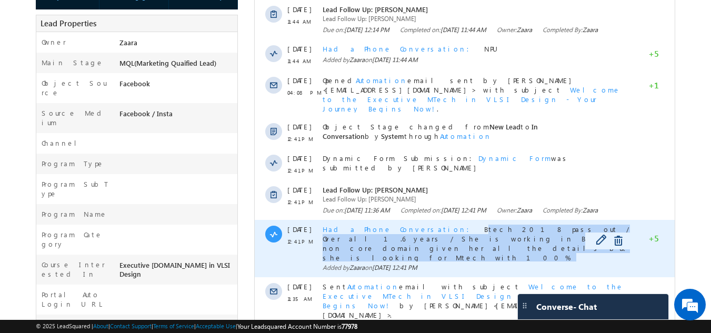
drag, startPoint x: 411, startPoint y: 235, endPoint x: 584, endPoint y: 246, distance: 174.2
click at [584, 246] on span "Btech 2018 pass out / Over all 1.6 years / She is working in BPO in non core do…" at bounding box center [476, 248] width 306 height 47
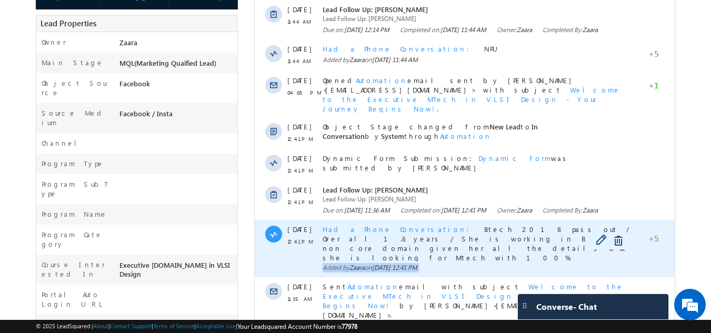
drag, startPoint x: 587, startPoint y: 247, endPoint x: 567, endPoint y: 243, distance: 20.4
click at [567, 243] on div "[DATE] 12:41 PM Had a Phone Conversation Btech 2018 pass out / Over all 1.6 yea…" at bounding box center [465, 248] width 420 height 57
click at [567, 243] on span "Btech 2018 pass out / Over all 1.6 years / She is working in BPO in non core do…" at bounding box center [476, 248] width 306 height 47
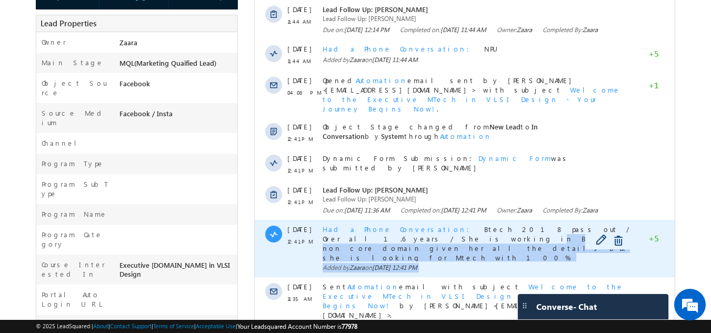
drag, startPoint x: 587, startPoint y: 243, endPoint x: 581, endPoint y: 238, distance: 7.8
click at [581, 238] on div "[DATE] 12:41 PM Had a Phone Conversation Btech 2018 pass out / Over all 1.6 yea…" at bounding box center [465, 248] width 420 height 57
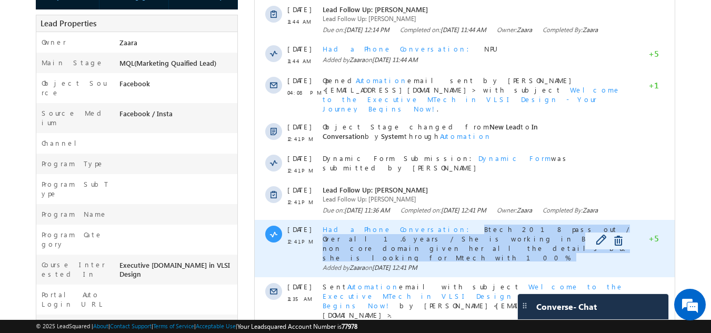
drag, startPoint x: 409, startPoint y: 232, endPoint x: 584, endPoint y: 243, distance: 176.2
click at [584, 243] on span "Btech 2018 pass out / Over all 1.6 years / She is working in BPO in non core do…" at bounding box center [476, 248] width 306 height 47
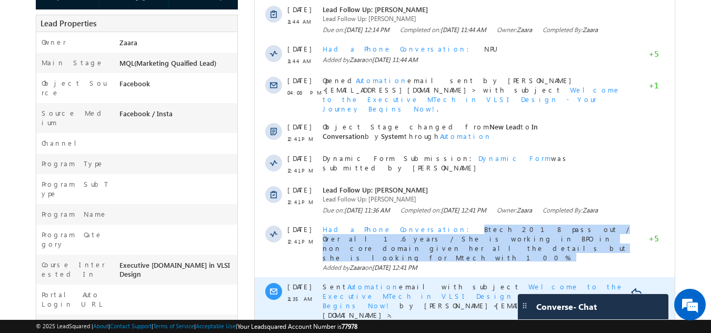
copy span "Btech 2018 pass out / Over all 1.6 years / She is working in BPO in non core do…"
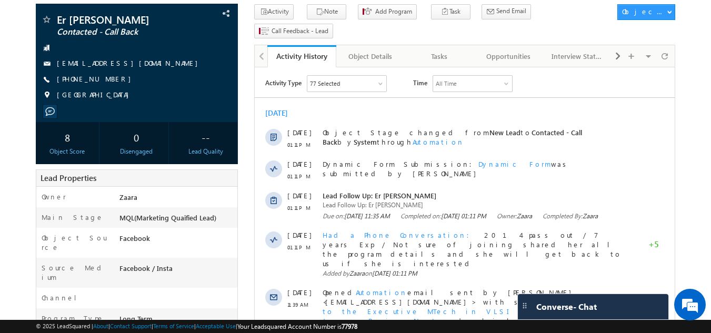
scroll to position [49, 0]
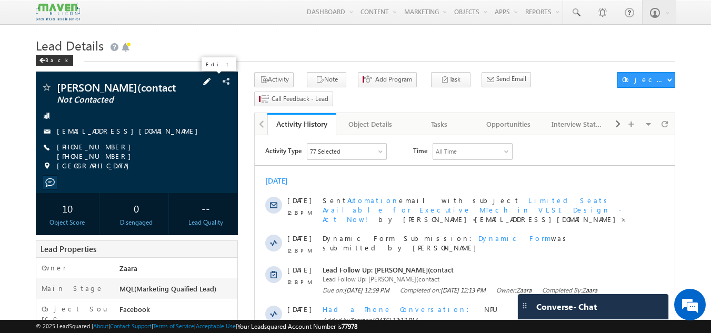
click at [212, 81] on span at bounding box center [207, 82] width 12 height 12
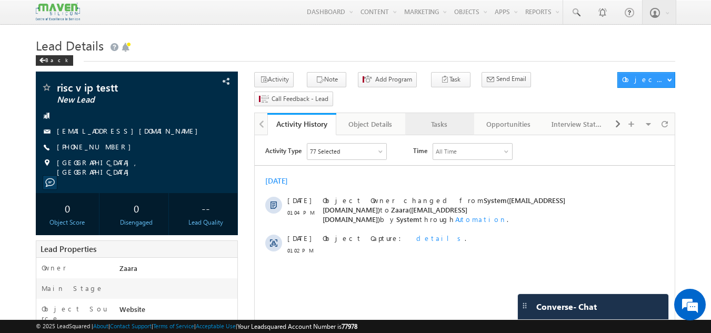
click at [437, 118] on div "Tasks" at bounding box center [439, 124] width 51 height 13
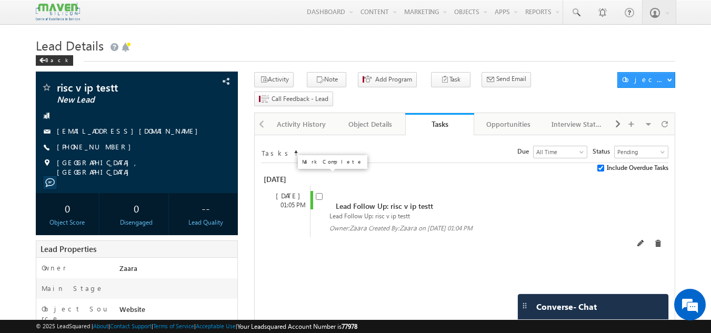
click at [320, 193] on input "checkbox" at bounding box center [319, 196] width 7 height 7
checkbox input "false"
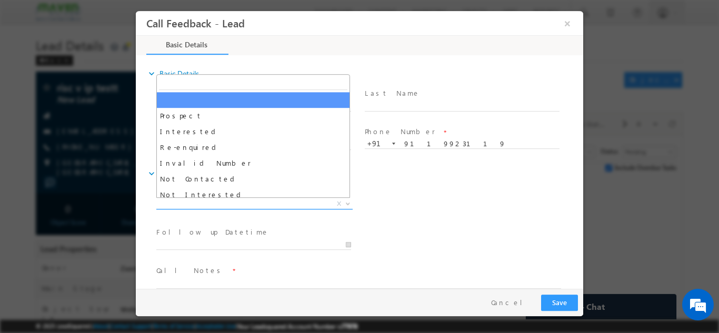
click at [243, 206] on span "X" at bounding box center [254, 204] width 196 height 11
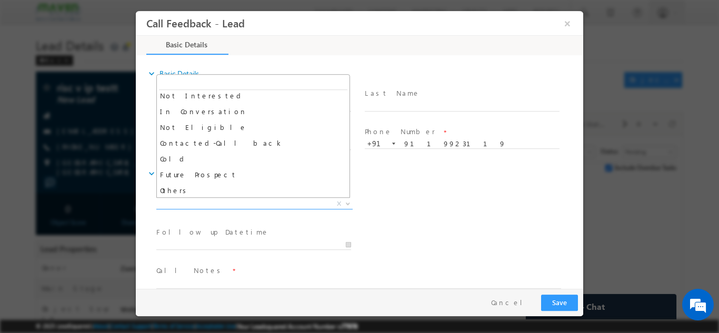
scroll to position [100, 0]
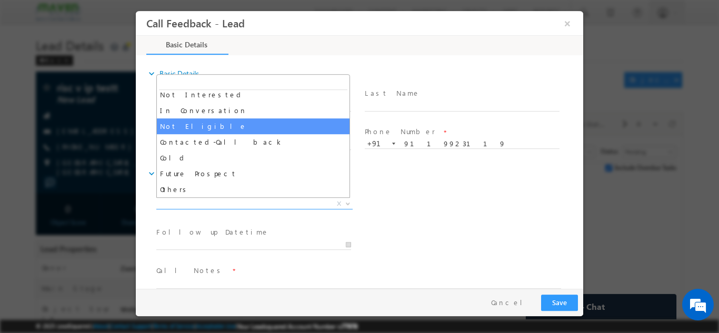
select select "Not Eligible"
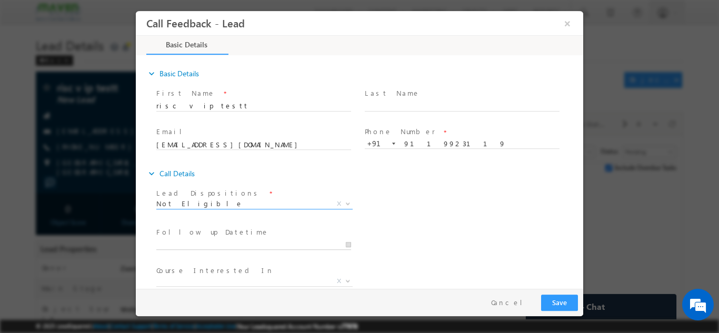
type input "10/09/2025 1:08 PM"
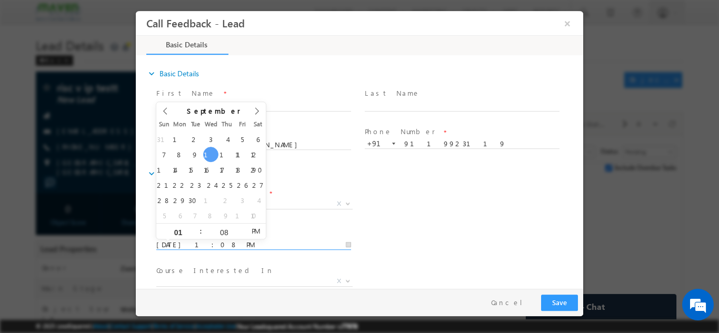
click at [284, 241] on input "10/09/2025 1:08 PM" at bounding box center [253, 245] width 195 height 11
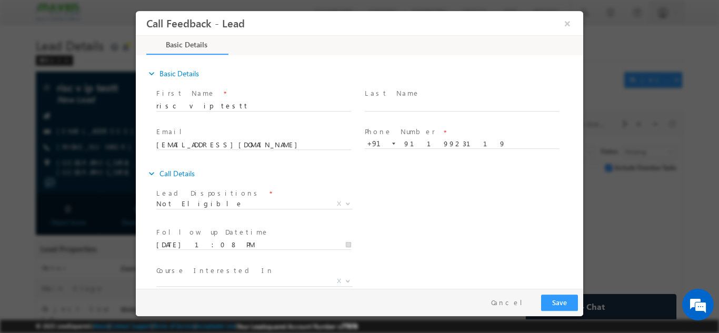
click at [402, 236] on div "Follow up Datetime * 10/09/2025 1:08 PM Program Type * Long Term Short Term X" at bounding box center [368, 243] width 429 height 39
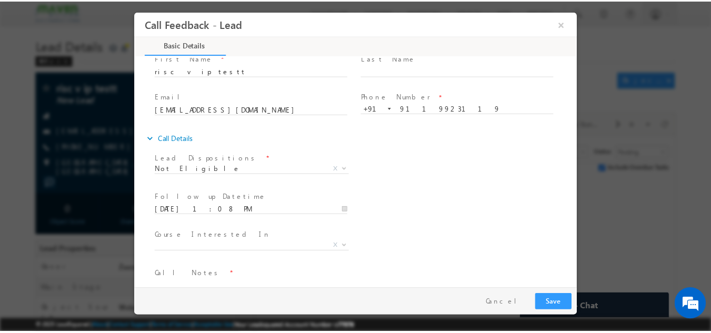
scroll to position [56, 0]
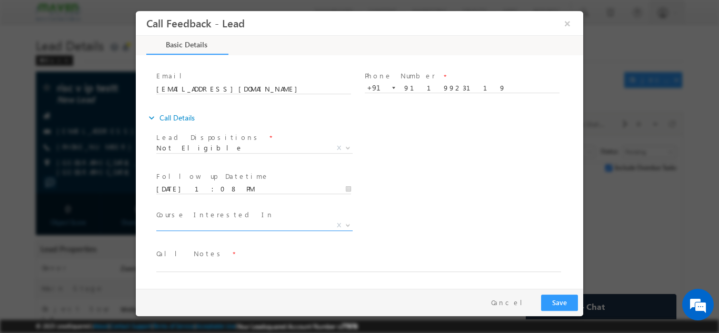
click at [211, 231] on span "X" at bounding box center [254, 227] width 196 height 11
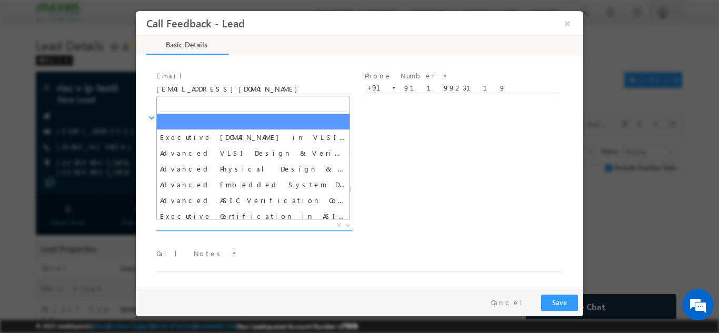
click at [214, 222] on span "X" at bounding box center [254, 225] width 196 height 11
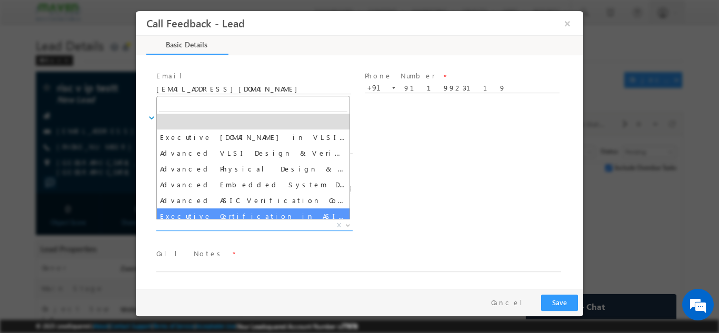
click at [389, 210] on div "Course Interested In * Executive M.Tech in VLSI Design Advanced VLSI Design & V…" at bounding box center [368, 226] width 429 height 39
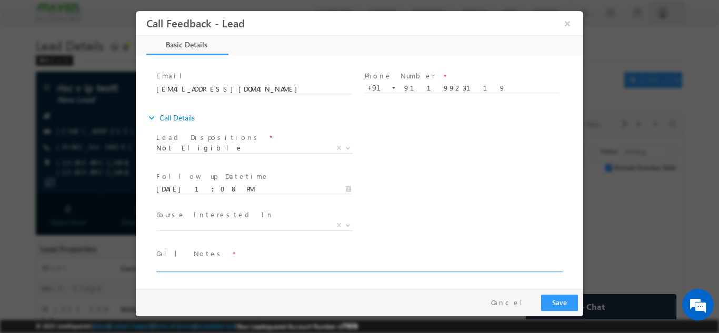
click at [231, 266] on textarea at bounding box center [358, 266] width 405 height 12
type textarea "Test Lead"
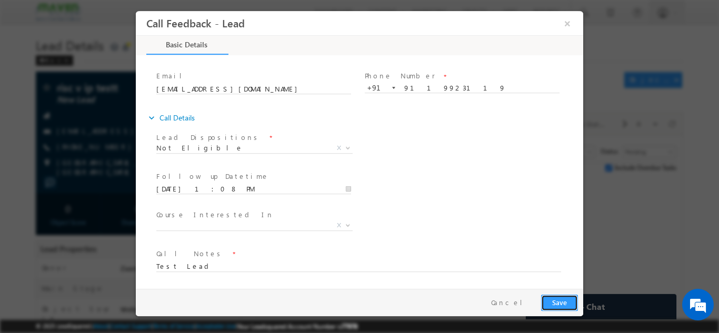
click at [570, 308] on button "Save" at bounding box center [559, 302] width 37 height 16
